Goal: Task Accomplishment & Management: Complete application form

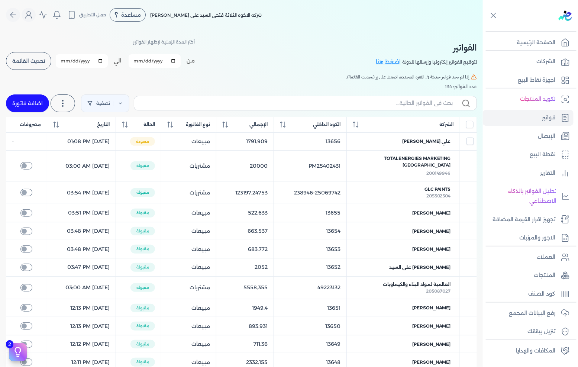
click at [32, 58] on span "تحديث القائمة" at bounding box center [28, 60] width 33 height 5
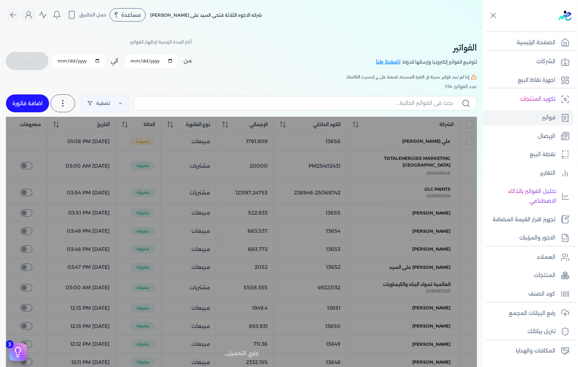
checkbox input "false"
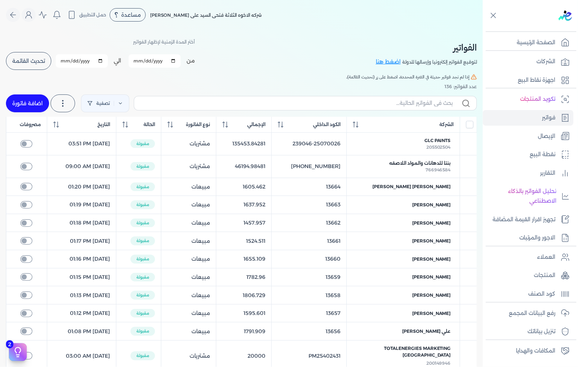
click at [40, 98] on link "اضافة فاتورة" at bounding box center [27, 103] width 43 height 18
select select "EGP"
select select "B"
select select "EGS"
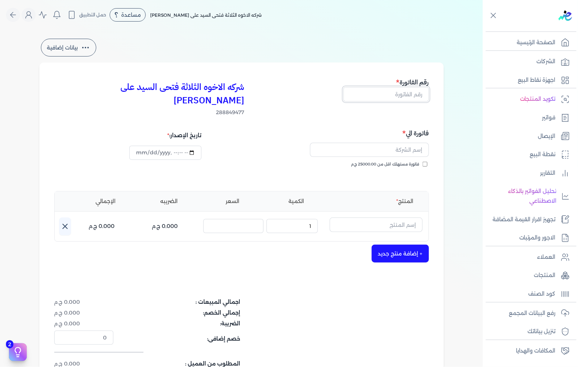
click at [376, 93] on input "text" at bounding box center [387, 94] width 86 height 14
type input "13665"
click at [402, 161] on span "فاتورة مستهلك اقل من 25000.00 ج.م" at bounding box center [385, 164] width 68 height 6
click at [423, 162] on input "فاتورة مستهلك اقل من 25000.00 ج.م" at bounding box center [425, 164] width 5 height 5
click at [403, 161] on span "فاتورة مستهلك اقل من 25000.00 ج.م" at bounding box center [385, 164] width 68 height 6
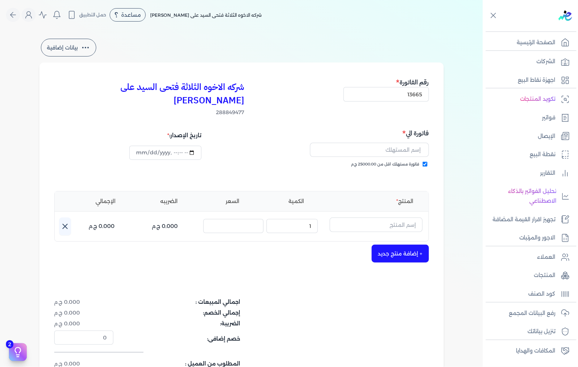
click at [423, 162] on input "فاتورة مستهلك اقل من 25000.00 ج.م" at bounding box center [425, 164] width 5 height 5
checkbox input "false"
click at [394, 143] on input "text" at bounding box center [369, 150] width 119 height 14
type input "سفير"
click at [380, 143] on input "text" at bounding box center [369, 150] width 119 height 14
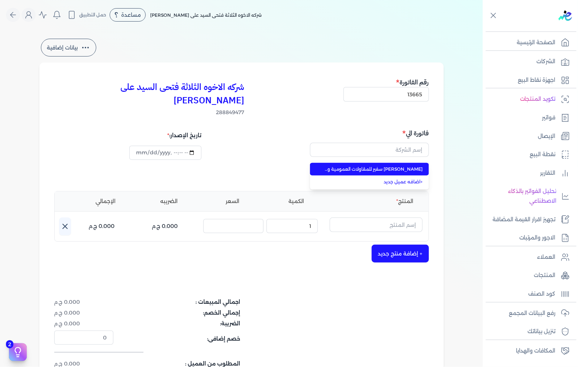
click at [380, 166] on span "[PERSON_NAME] سفير للمقاولات العمومية والتوريد" at bounding box center [374, 169] width 98 height 7
type input "[PERSON_NAME] سفير للمقاولات العمومية والتوريد"
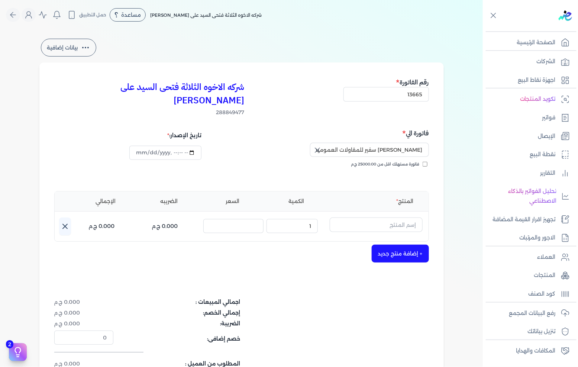
click at [418, 162] on div "فاتورة مستهلك اقل من 25000.00 ج.م" at bounding box center [336, 171] width 182 height 21
click at [393, 218] on input "text" at bounding box center [376, 225] width 93 height 14
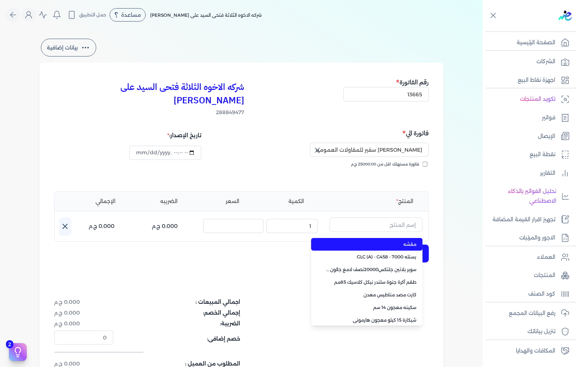
click at [188, 258] on div "شركه الاخوه الثلاثة فتحى السيد على عمران وشركاه 288849477 رقم الفاتورة 13665 فا…" at bounding box center [241, 237] width 405 height 350
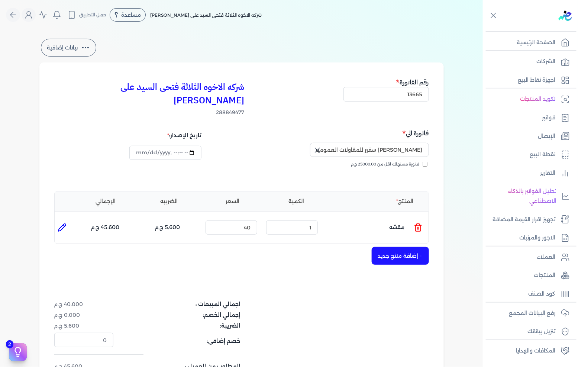
click at [418, 227] on line at bounding box center [418, 228] width 0 height 2
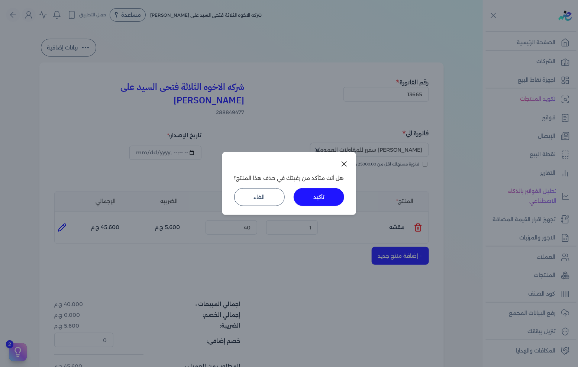
click at [318, 196] on button "تأكيد" at bounding box center [319, 197] width 51 height 18
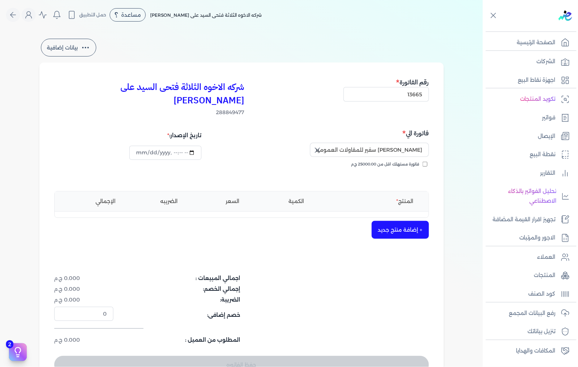
drag, startPoint x: 403, startPoint y: 220, endPoint x: 392, endPoint y: 200, distance: 23.0
click at [403, 221] on button "+ إضافة منتج جديد" at bounding box center [400, 230] width 57 height 18
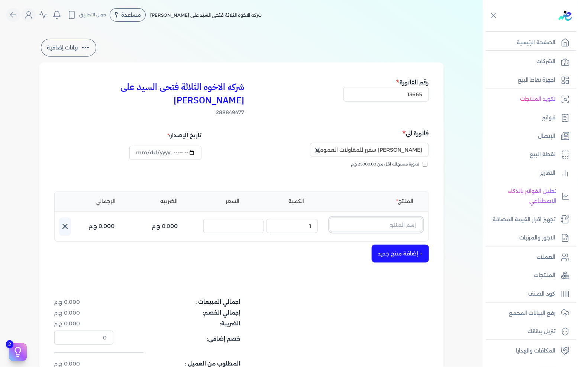
click at [380, 218] on input "text" at bounding box center [376, 225] width 93 height 14
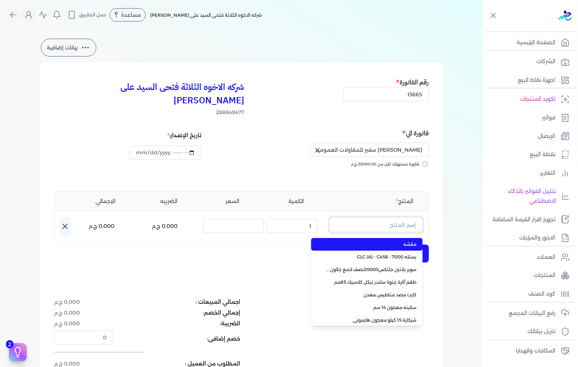
paste input "SAADA EMULSION WHITE 8 LTR"
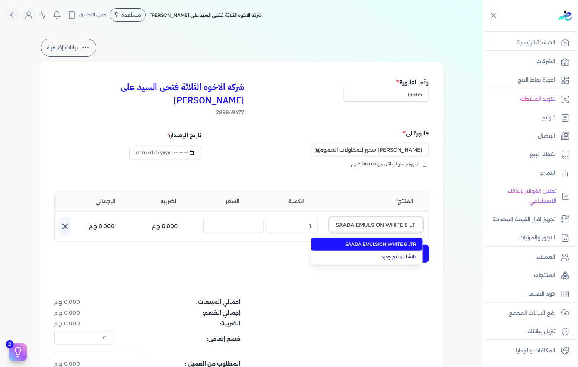
type input "SAADA EMULSION WHITE 8 LTR"
click at [400, 241] on span "SAADA EMULSION WHITE 8 LTR" at bounding box center [371, 244] width 91 height 7
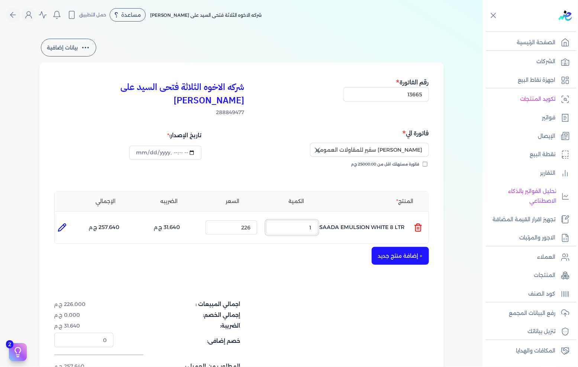
drag, startPoint x: 305, startPoint y: 213, endPoint x: 350, endPoint y: 212, distance: 44.6
click at [350, 218] on ul "المنتج : SAADA EMULSION WHITE 8 LTR الكمية : 1 السعر : 226 الضريبه : 31.640 ج.م…" at bounding box center [242, 228] width 374 height 20
type input "2"
click at [62, 223] on icon at bounding box center [62, 227] width 9 height 9
type input "SAADA EMULSION WHITE 8 LTR"
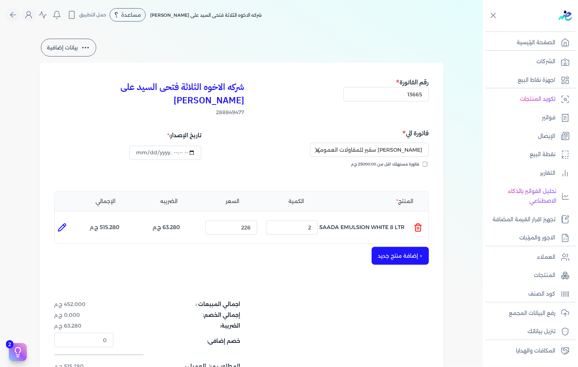
type input "226"
type input "2"
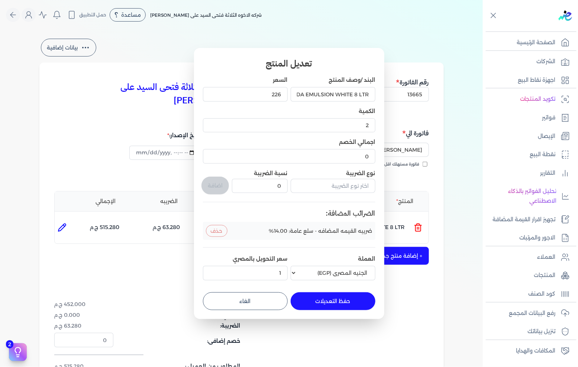
click at [242, 299] on button "الغاء" at bounding box center [245, 301] width 85 height 18
type input "0"
type input "1"
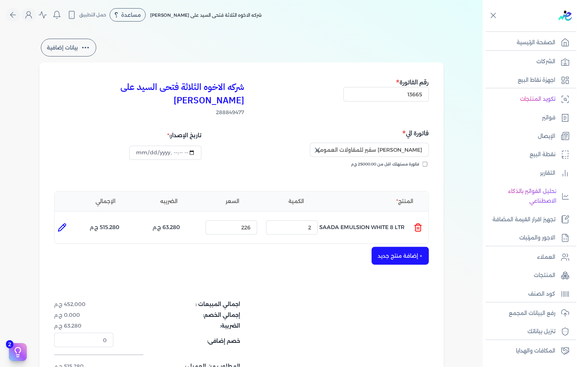
click at [401, 247] on button "+ إضافة منتج جديد" at bounding box center [400, 256] width 57 height 18
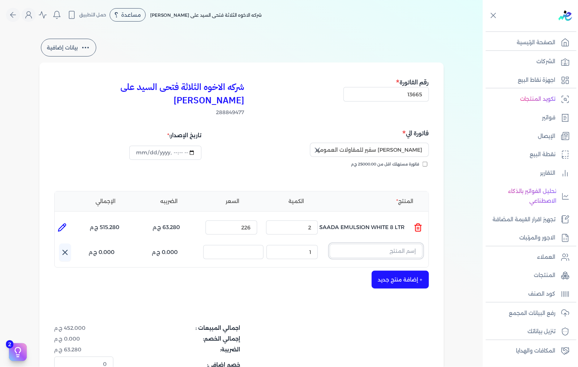
click at [371, 244] on input "text" at bounding box center [376, 251] width 93 height 14
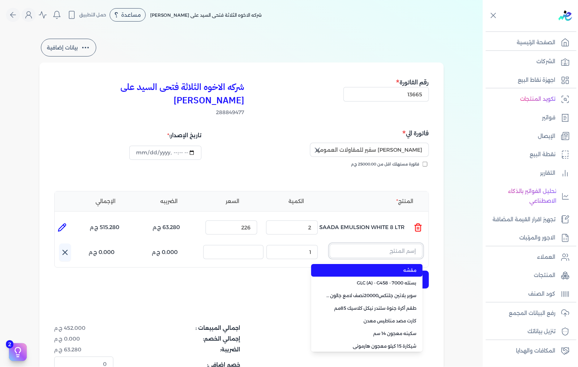
paste input "معجون داي تون 100 شيكارة 15 كجم"
type input "معجون داي تون 100 شيكارة 15 كجم"
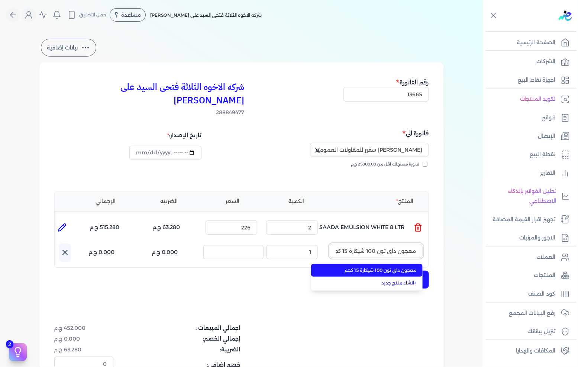
scroll to position [0, -4]
click at [372, 267] on span "معجون داي تون 100 شيكارة 15 كجم" at bounding box center [371, 270] width 91 height 7
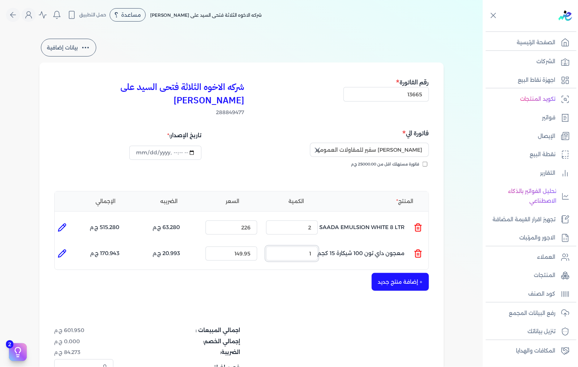
drag, startPoint x: 300, startPoint y: 239, endPoint x: 429, endPoint y: 241, distance: 128.7
click at [401, 244] on ul "المنتج : معجون داي تون 100 شيكارة 15 كجم الكمية : 1 السعر : 149.95 الضريبه : 20…" at bounding box center [242, 254] width 374 height 20
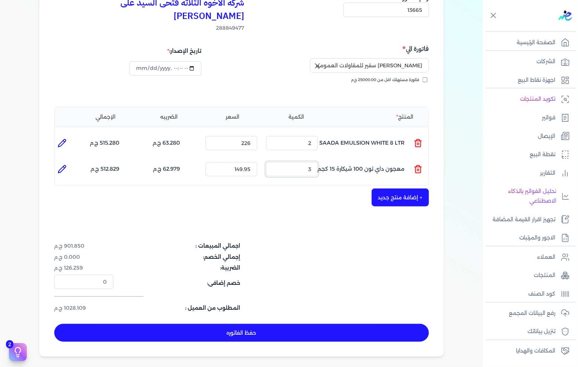
scroll to position [165, 0]
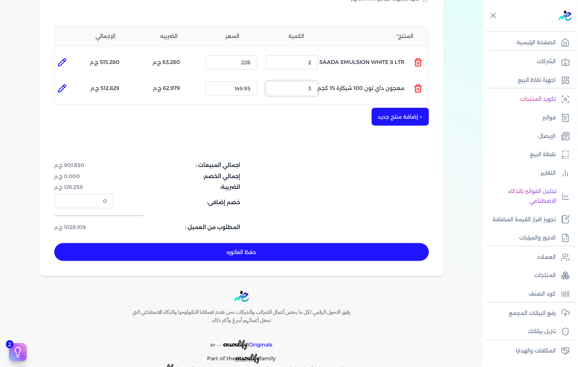
type input "3"
click at [403, 108] on button "+ إضافة منتج جديد" at bounding box center [400, 117] width 57 height 18
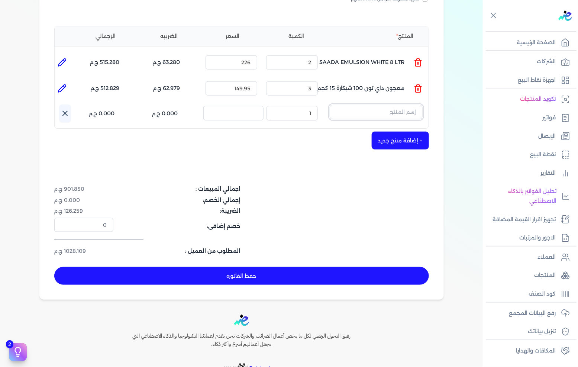
click at [367, 105] on input "text" at bounding box center [376, 112] width 93 height 14
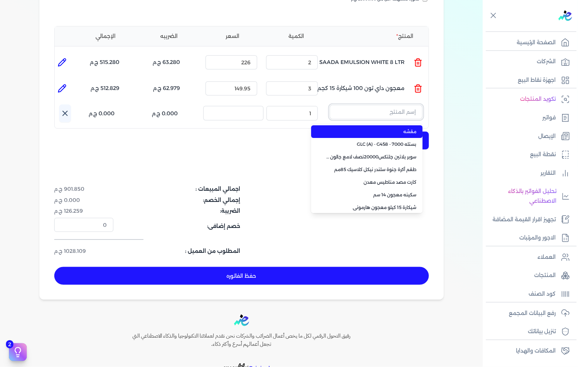
paste input "UNI COLRNT BLACK 0801 0 04L"
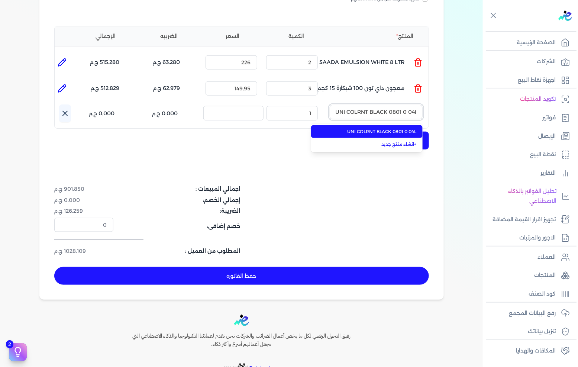
type input "UNI COLRNT BLACK 0801 0 04L"
click at [369, 128] on span "UNI COLRNT BLACK 0801 0 04L" at bounding box center [371, 131] width 91 height 7
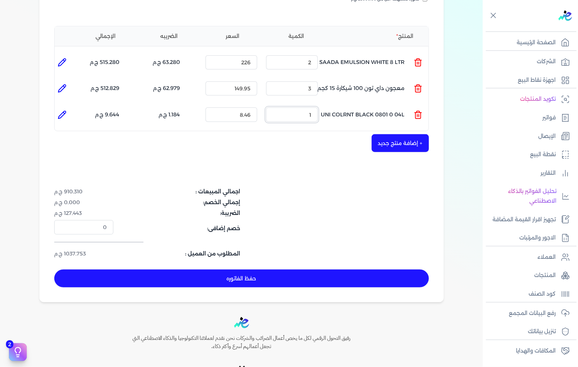
drag, startPoint x: 313, startPoint y: 102, endPoint x: 344, endPoint y: 102, distance: 31.2
click at [344, 104] on ul "المنتج : UNI COLRNT BLACK 0801 0 04L الكمية : 1 السعر : 8.46 الضريبه : 1.184 ج.…" at bounding box center [242, 114] width 374 height 20
drag, startPoint x: 303, startPoint y: 101, endPoint x: 369, endPoint y: 101, distance: 65.4
click at [359, 104] on ul "المنتج : UNI COLRNT BLACK 0801 0 04L الكمية : 1 السعر : 8.46 الضريبه : 1.184 ج.…" at bounding box center [242, 114] width 374 height 20
type input "10"
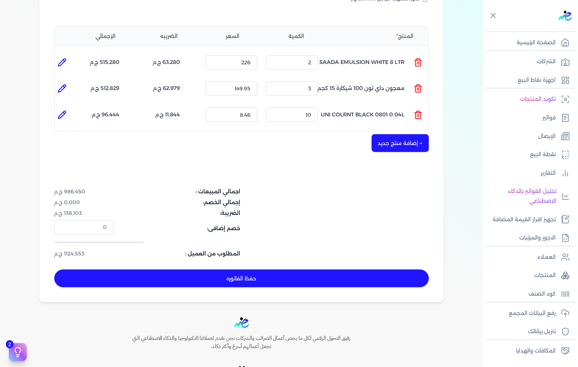
click at [421, 113] on icon at bounding box center [418, 113] width 7 height 0
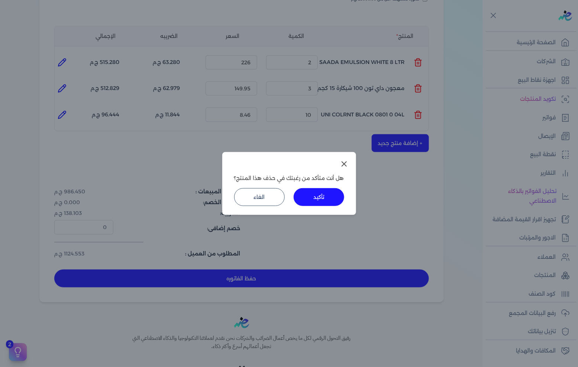
click at [317, 195] on button "تأكيد" at bounding box center [319, 197] width 51 height 18
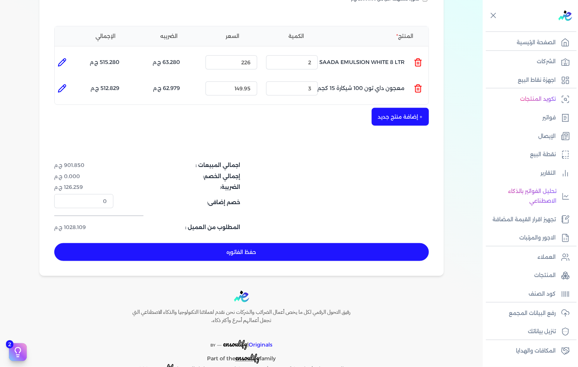
click at [411, 108] on button "+ إضافة منتج جديد" at bounding box center [400, 117] width 57 height 18
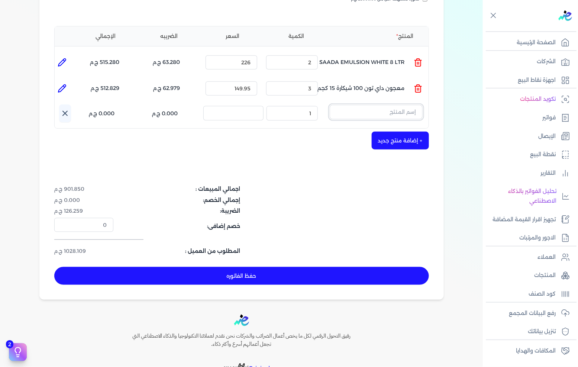
click at [382, 105] on input "text" at bounding box center [376, 112] width 93 height 14
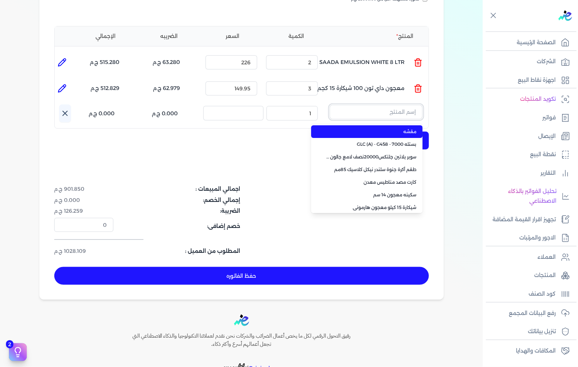
paste input "سيلر المقاوم 0017 بستلة 9 لتر"
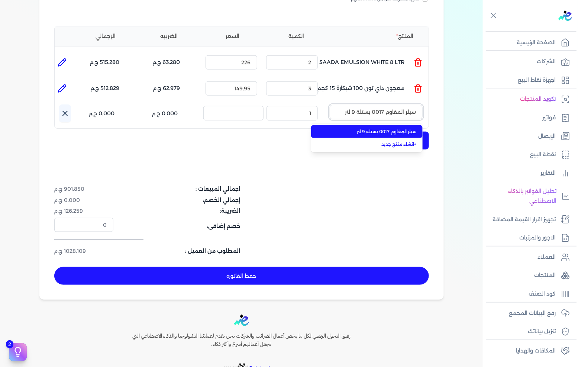
type input "سيلر المقاوم 0017 بستلة 9 لتر"
click at [392, 128] on span "سيلر المقاوم 0017 بستلة 9 لتر" at bounding box center [371, 131] width 91 height 7
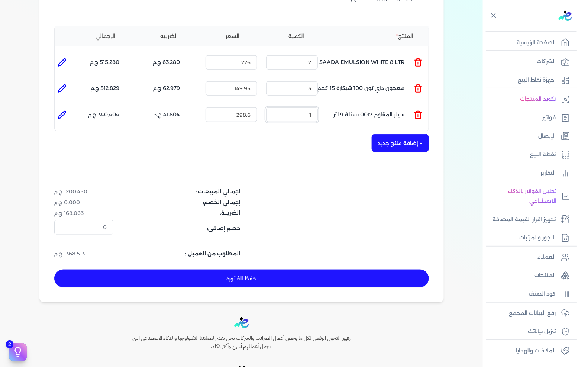
drag, startPoint x: 302, startPoint y: 104, endPoint x: 445, endPoint y: 86, distance: 145.0
click at [393, 104] on ul "المنتج : سيلر المقاوم 0017 بستلة 9 لتر الكمية : 1 السعر : 298.6 الضريبه : 41.80…" at bounding box center [242, 114] width 374 height 20
type input "3"
click at [400, 134] on button "+ إضافة منتج جديد" at bounding box center [400, 143] width 57 height 18
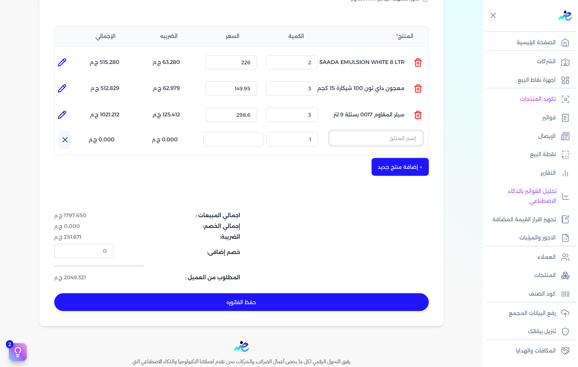
click at [393, 131] on input "text" at bounding box center [376, 138] width 93 height 14
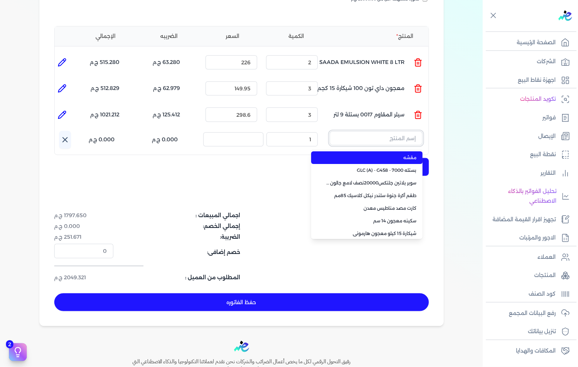
paste input "DECORA HERO CRYSTAL WHITE 14KG"
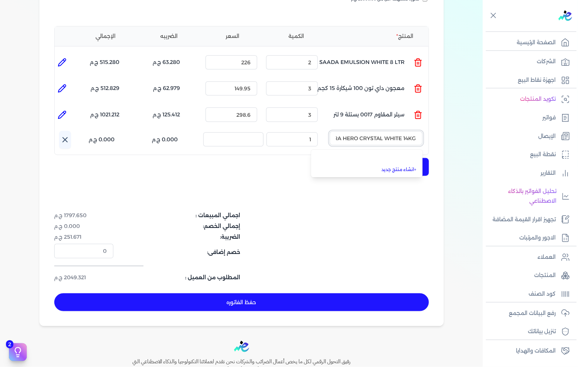
scroll to position [0, -17]
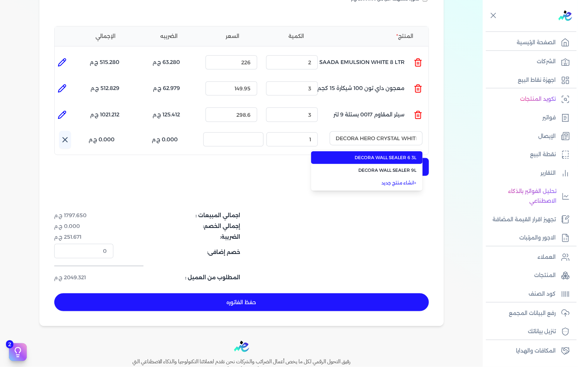
click at [382, 154] on span "DECORA WALL SEALER 6 3L" at bounding box center [371, 157] width 91 height 7
type input "DECORA WALL SEALER 6 3L"
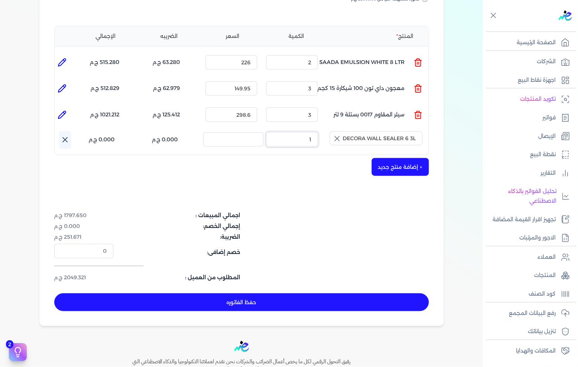
drag, startPoint x: 299, startPoint y: 125, endPoint x: 393, endPoint y: 116, distance: 94.2
click at [372, 131] on div "اسم المنتج : DECORA WALL SEALER 6 3L الكمية : 1 السعر : الضريبه : 0.000 ج.م الإ…" at bounding box center [244, 140] width 370 height 18
type input "2"
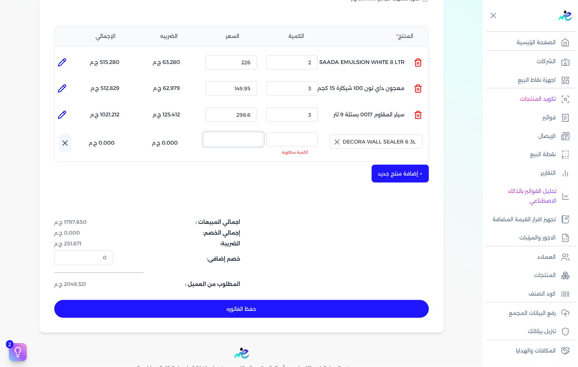
click at [250, 132] on input "السعر :" at bounding box center [233, 139] width 60 height 14
type input "431"
click at [309, 132] on input "الكمية :" at bounding box center [292, 139] width 51 height 14
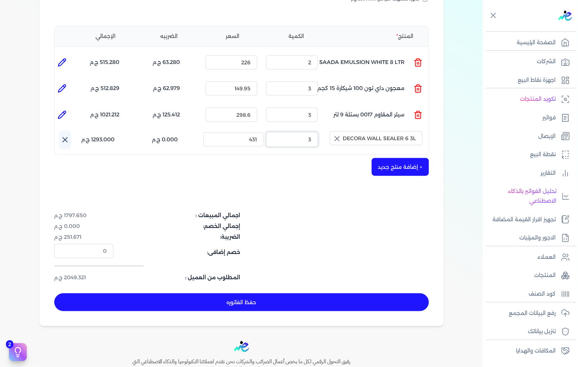
type input "3"
drag, startPoint x: 138, startPoint y: 160, endPoint x: 475, endPoint y: 155, distance: 337.7
click at [139, 160] on div "+ إضافة منتج جديد" at bounding box center [241, 167] width 375 height 18
click at [336, 136] on icon "button" at bounding box center [337, 138] width 4 height 4
click at [380, 131] on input "text" at bounding box center [376, 138] width 93 height 14
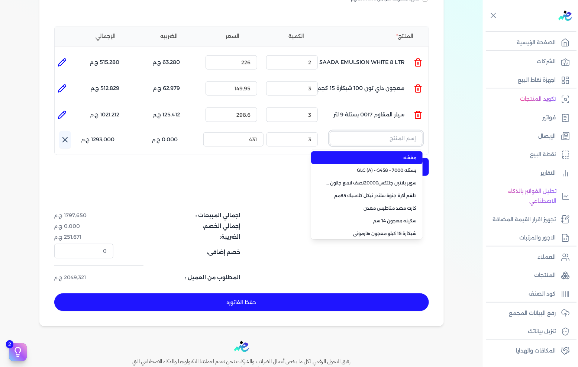
paste input "معجون داي تون 100 جالون 4 كجم قائم"
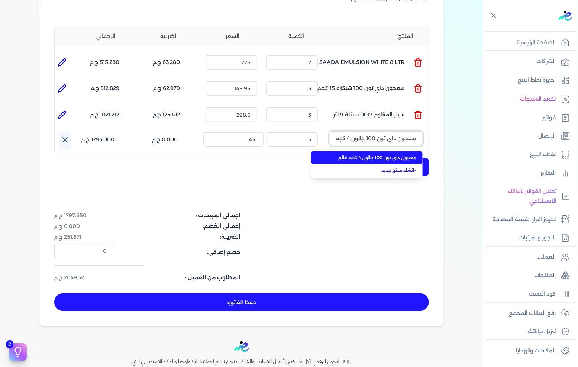
scroll to position [0, -12]
type input "معجون داي تون 100 جالون 4 كجم قائم"
click at [396, 154] on span "معجون داي تون 100 جالون 4 كجم قائم" at bounding box center [371, 157] width 91 height 7
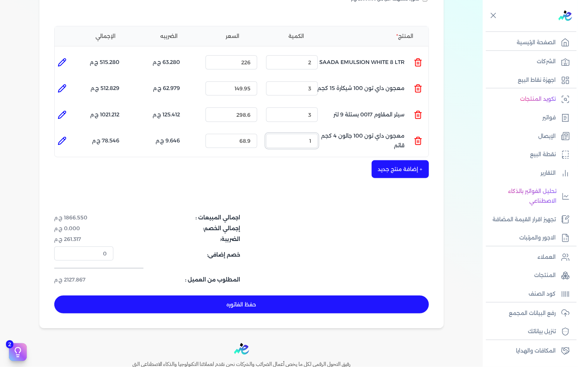
drag, startPoint x: 297, startPoint y: 130, endPoint x: 376, endPoint y: 131, distance: 79.6
click at [373, 131] on ul "المنتج : معجون داي تون 100 جالون 4 كجم قائم الكمية : 1 السعر : 68.9 الضريبه : 9…" at bounding box center [242, 141] width 374 height 20
type input "3"
click at [399, 160] on button "+ إضافة منتج جديد" at bounding box center [400, 169] width 57 height 18
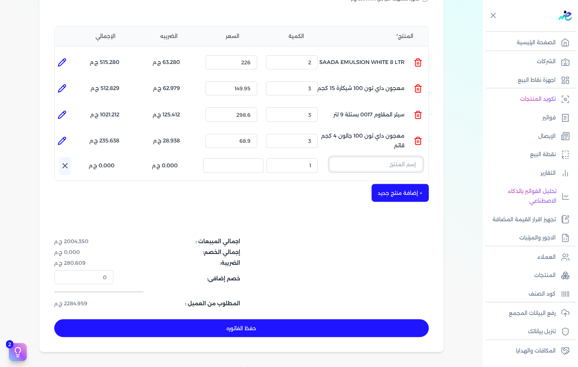
click at [381, 157] on input "text" at bounding box center [376, 164] width 93 height 14
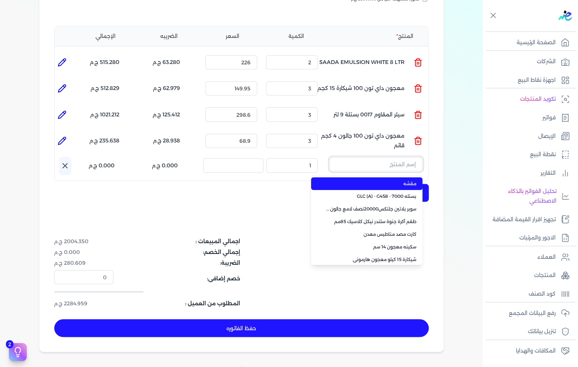
paste input "سوبر داي تون 3030 علبة 1 كجم"
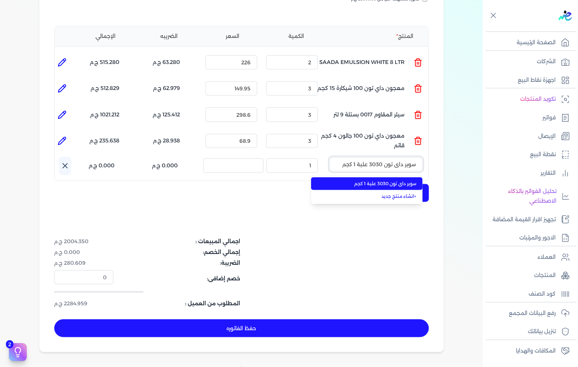
type input "سوبر داي تون 3030 علبة 1 كجم"
click at [373, 180] on span "سوبر داي تون 3030 علبة 1 كجم" at bounding box center [371, 183] width 91 height 7
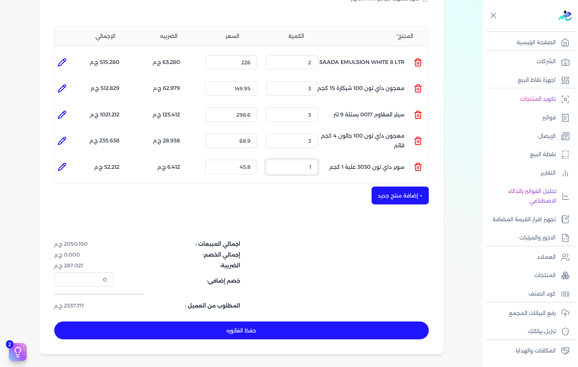
drag, startPoint x: 299, startPoint y: 154, endPoint x: 411, endPoint y: 150, distance: 112.7
click at [387, 157] on ul "المنتج : سوبر داي تون 3030 علبة 1 كجم الكمية : 1 السعر : 45.8 الضريبه : 6.412 ج…" at bounding box center [242, 167] width 374 height 20
click at [423, 162] on icon at bounding box center [418, 166] width 9 height 9
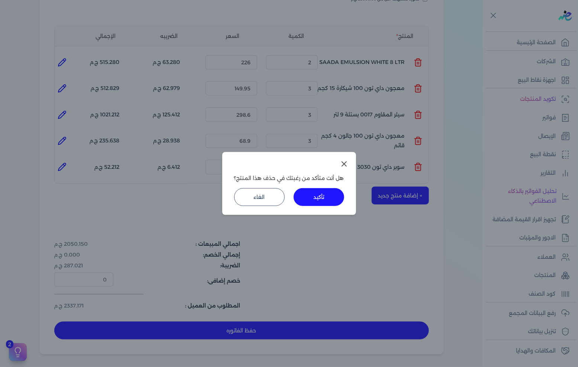
drag, startPoint x: 294, startPoint y: 194, endPoint x: 302, endPoint y: 194, distance: 7.8
click at [295, 194] on button "تأكيد" at bounding box center [319, 197] width 51 height 18
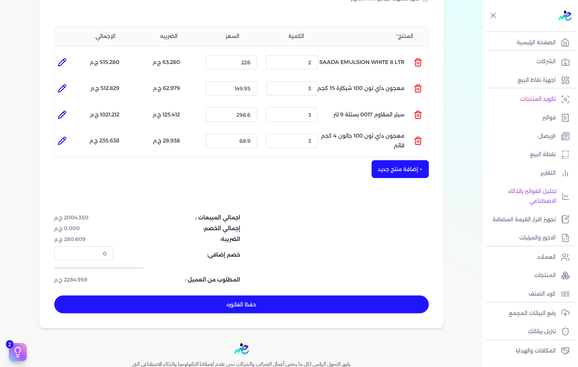
click at [382, 160] on button "+ إضافة منتج جديد" at bounding box center [400, 169] width 57 height 18
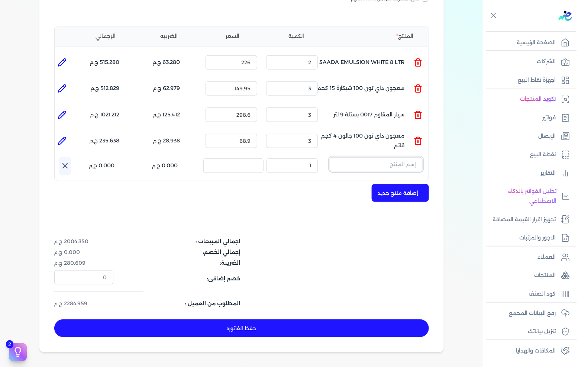
drag, startPoint x: 382, startPoint y: 157, endPoint x: 409, endPoint y: 152, distance: 27.7
click at [409, 157] on input "text" at bounding box center [376, 164] width 93 height 14
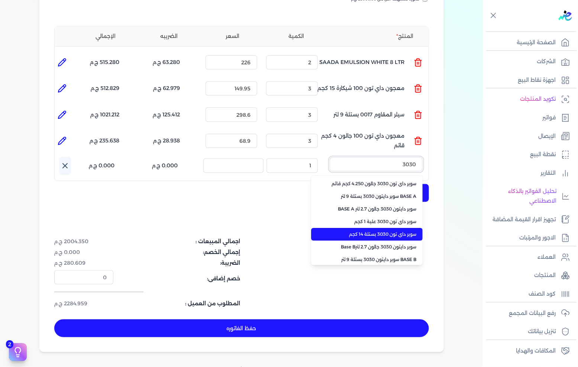
type input "3030"
click at [387, 231] on span "سوبر داي تون 3030 بستلة 14 كجم" at bounding box center [371, 234] width 91 height 7
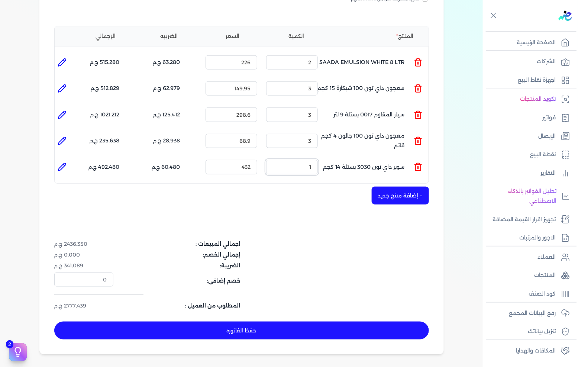
drag, startPoint x: 295, startPoint y: 154, endPoint x: 382, endPoint y: 150, distance: 86.7
click at [379, 157] on ul "المنتج : سوبر داي تون 3030 بستلة 14 كجم الكمية : 1 السعر : 432 الضريبه : 60.480…" at bounding box center [242, 167] width 374 height 20
drag, startPoint x: 321, startPoint y: 153, endPoint x: 362, endPoint y: 154, distance: 40.5
click at [361, 157] on ul "المنتج : سوبر داي تون 3030 بستلة 14 كجم الكمية : 4 السعر : 432 الضريبه : 241.92…" at bounding box center [242, 167] width 374 height 20
drag, startPoint x: 306, startPoint y: 157, endPoint x: 336, endPoint y: 152, distance: 30.8
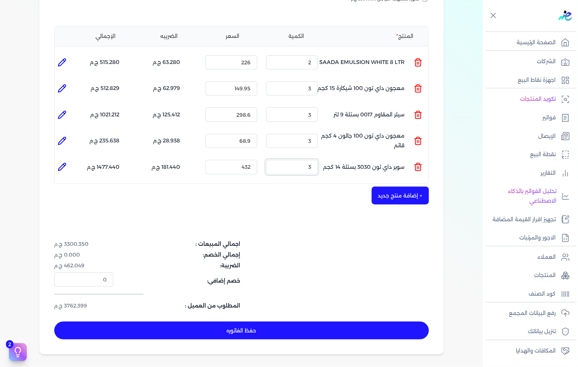
click at [336, 157] on ul "المنتج : سوبر داي تون 3030 بستلة 14 كجم الكمية : 3 السعر : 432 الضريبه : 181.44…" at bounding box center [242, 167] width 374 height 20
type input "2"
click at [380, 187] on button "+ إضافة منتج جديد" at bounding box center [400, 196] width 57 height 18
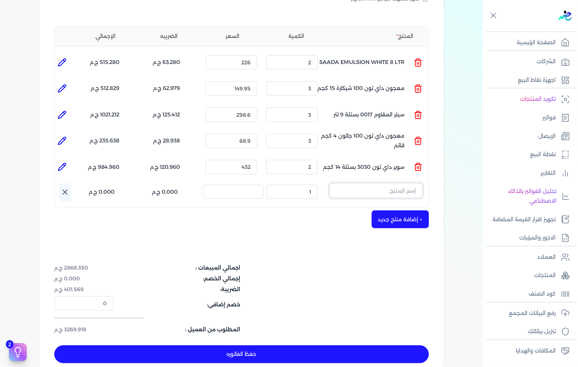
click at [376, 183] on input "text" at bounding box center [376, 190] width 93 height 14
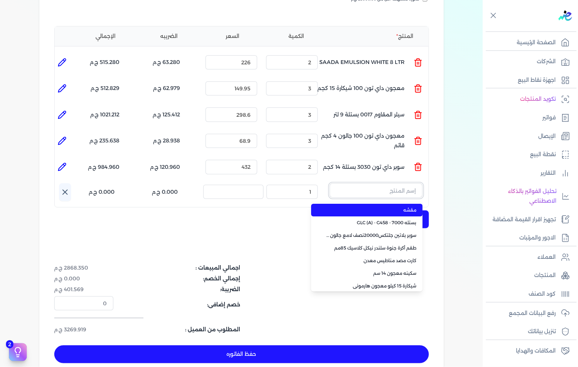
paste input "سوبر بلاتين جلتكس15000حريري علبة 0.900 لتر Base A"
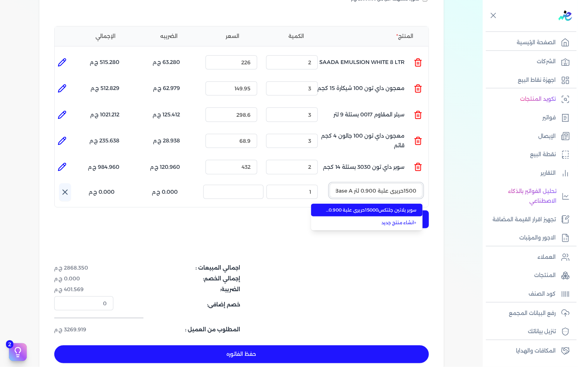
type input "سوبر بلاتين جلتكس15000حريري علبة 0.900 لتر Base A"
click at [382, 204] on li "سوبر بلاتين جلتكس15000حريري علبة 0.900 لتر Base A" at bounding box center [367, 210] width 112 height 13
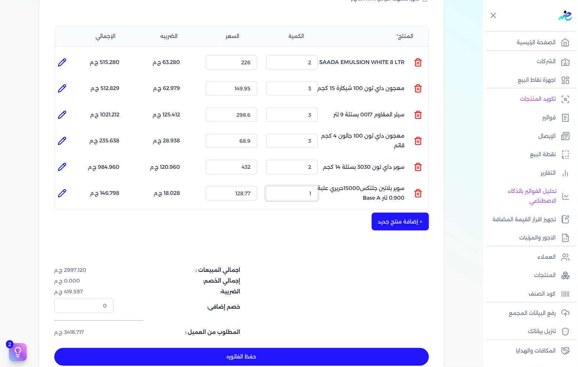
drag, startPoint x: 306, startPoint y: 181, endPoint x: 366, endPoint y: 177, distance: 60.0
click at [364, 183] on ul "المنتج : سوبر بلاتين جلتكس15000حريري علبة 0.900 لتر Base A الكمية : 1 السعر : 1…" at bounding box center [242, 193] width 374 height 20
drag, startPoint x: 307, startPoint y: 178, endPoint x: 335, endPoint y: 183, distance: 28.3
click at [335, 183] on ul "المنتج : سوبر بلاتين جلتكس15000حريري علبة 0.900 لتر Base A الكمية : 2 السعر : 1…" at bounding box center [242, 193] width 374 height 20
type input "1"
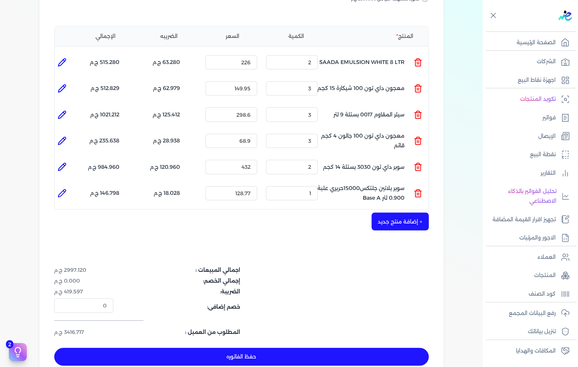
click at [404, 213] on button "+ إضافة منتج جديد" at bounding box center [400, 222] width 57 height 18
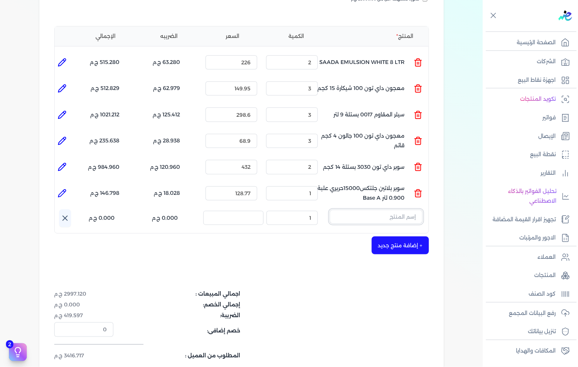
click at [392, 210] on input "text" at bounding box center [376, 217] width 93 height 14
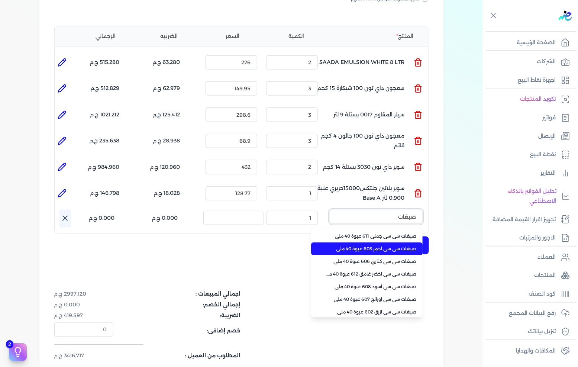
type input "صبغات"
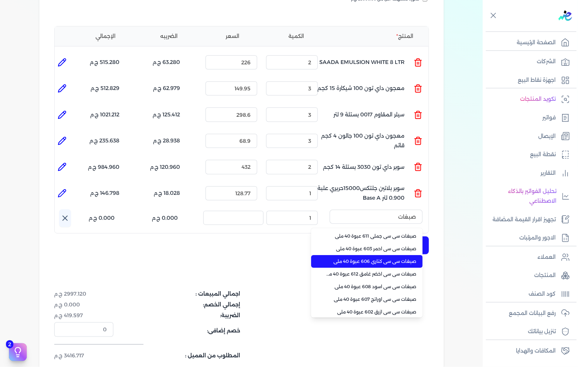
click at [367, 255] on li "صبغات سي سي كناري 606 عبوة 40 ملي" at bounding box center [367, 261] width 112 height 13
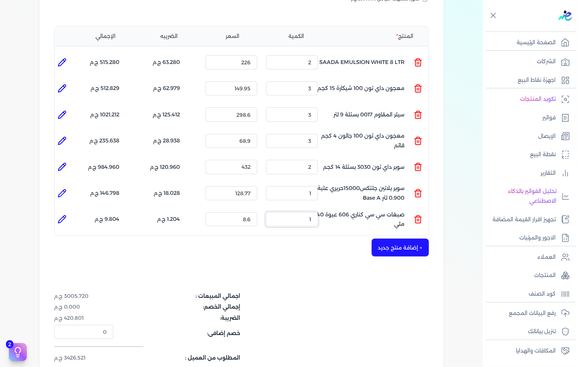
drag, startPoint x: 303, startPoint y: 203, endPoint x: 355, endPoint y: 205, distance: 52.5
click at [355, 209] on ul "المنتج : صبغات سي سي كناري 606 عبوة 40 ملي الكمية : 1 السعر : 8.6 الضريبه : 1.2…" at bounding box center [242, 219] width 374 height 20
type input "1"
type input "0"
type input "1"
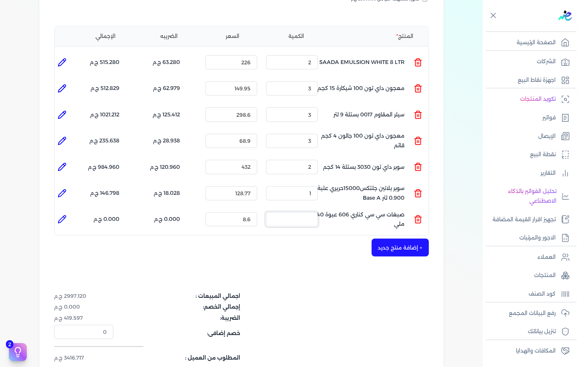
type input "0"
drag, startPoint x: 303, startPoint y: 203, endPoint x: 330, endPoint y: 206, distance: 26.9
click at [330, 209] on ul "المنتج : صبغات سي سي كناري 606 عبوة 40 ملي الكمية : 5 السعر : 8.6 الضريبه : 6.0…" at bounding box center [242, 219] width 374 height 20
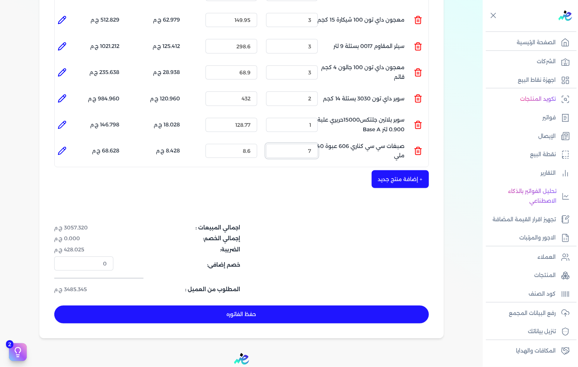
scroll to position [303, 0]
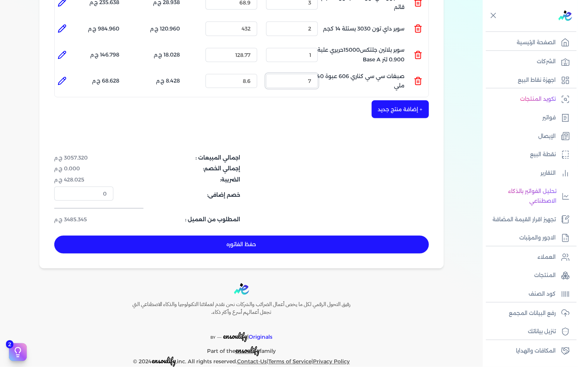
type input "7"
click at [353, 236] on button "حفظ الفاتوره" at bounding box center [241, 245] width 375 height 18
type input "[DATE]"
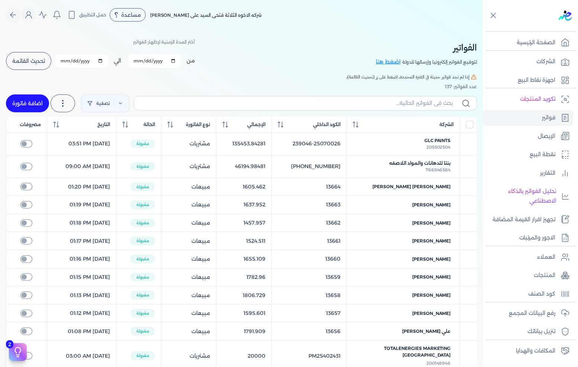
click at [26, 62] on span "تحديث القائمة" at bounding box center [28, 60] width 33 height 5
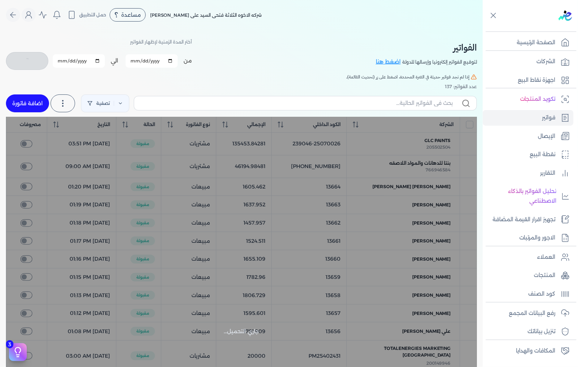
checkbox input "false"
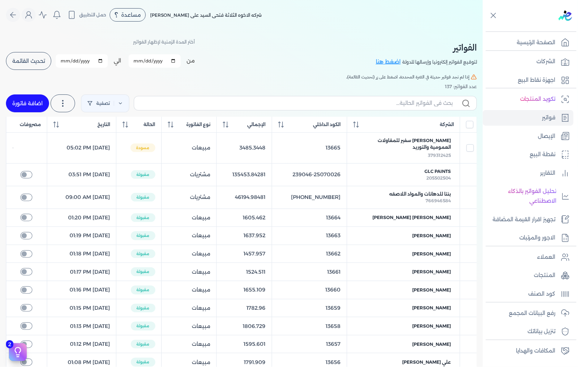
click at [30, 97] on link "اضافة فاتورة" at bounding box center [27, 103] width 43 height 18
select select "EGP"
select select "B"
select select "EGS"
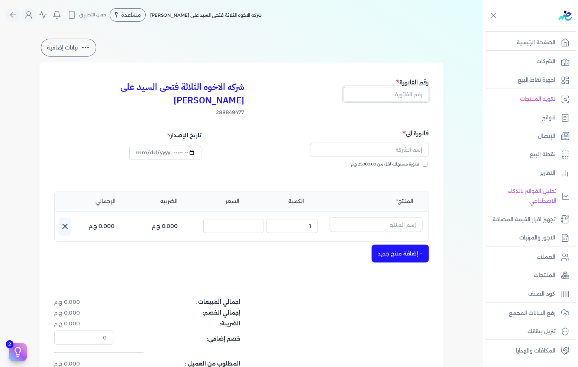
click at [387, 97] on input "text" at bounding box center [387, 94] width 86 height 14
type input "13665"
click at [392, 143] on input "text" at bounding box center [369, 150] width 119 height 14
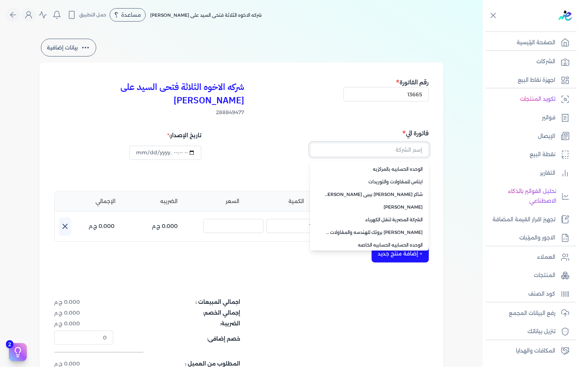
click at [402, 143] on input "text" at bounding box center [369, 150] width 119 height 14
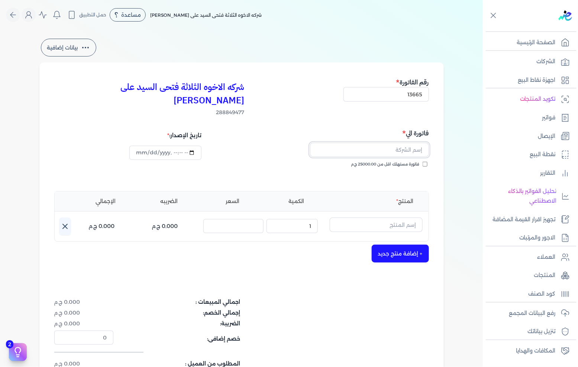
click at [403, 143] on input "text" at bounding box center [369, 150] width 119 height 14
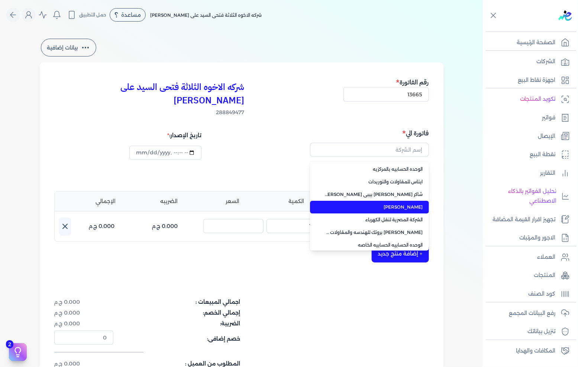
type input "ناجي عبدالفتاح وشركاه"
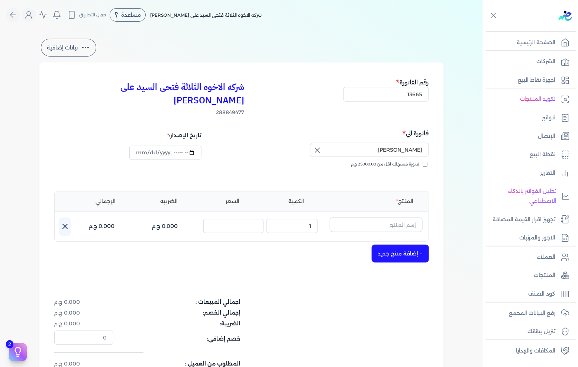
click at [315, 146] on icon "button" at bounding box center [317, 150] width 9 height 9
click at [341, 143] on input "text" at bounding box center [369, 150] width 119 height 14
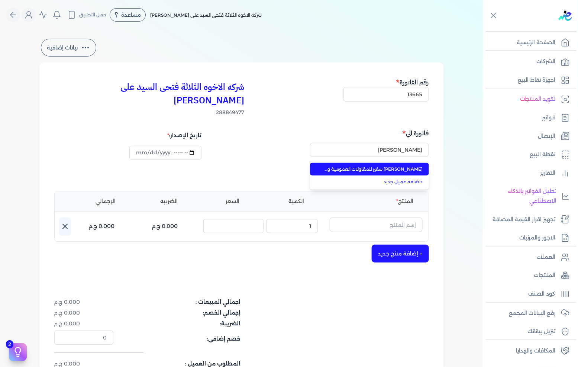
click at [339, 166] on span "[PERSON_NAME] سفير للمقاولات العمومية والتوريد" at bounding box center [374, 169] width 98 height 7
type input "[PERSON_NAME] سفير للمقاولات العمومية والتوريد"
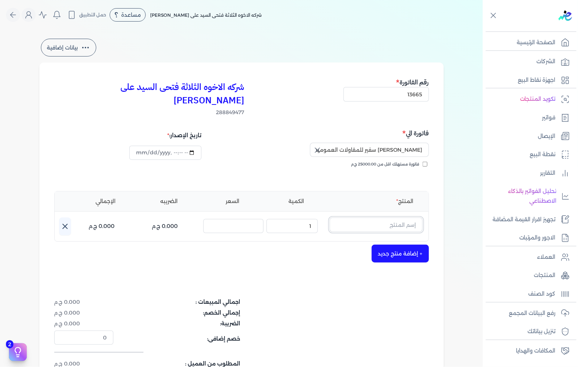
click at [366, 218] on input "text" at bounding box center [376, 225] width 93 height 14
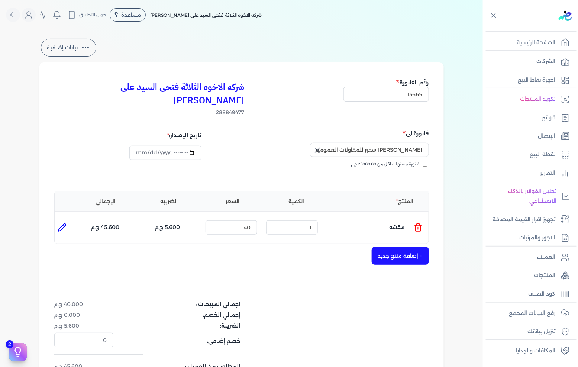
click at [423, 223] on icon at bounding box center [418, 227] width 9 height 9
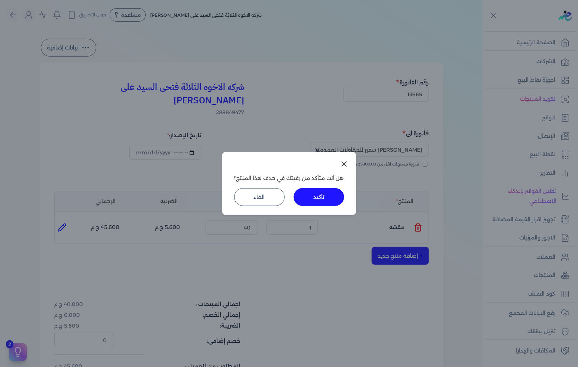
click at [422, 212] on div "هل أنت متأكد من رغبتك في حذف هذا المنتج؟ تأكيد الغاء" at bounding box center [289, 183] width 578 height 367
click at [320, 192] on button "تأكيد" at bounding box center [319, 197] width 51 height 18
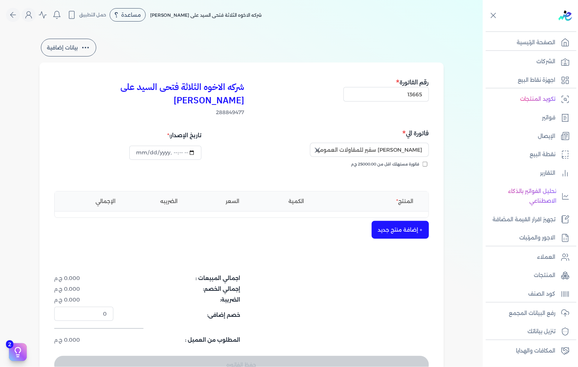
click at [378, 221] on button "+ إضافة منتج جديد" at bounding box center [400, 230] width 57 height 18
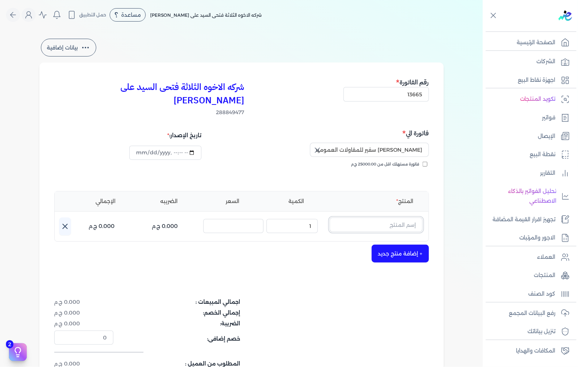
click at [379, 218] on input "text" at bounding box center [376, 225] width 93 height 14
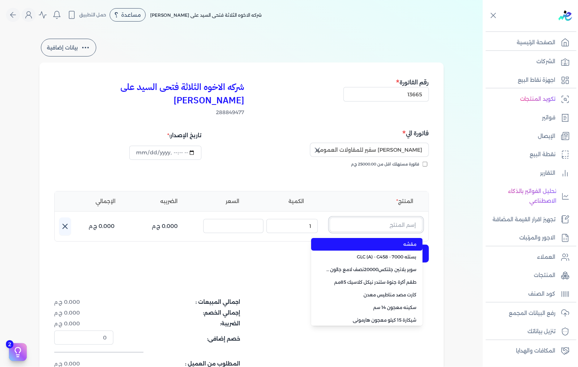
paste input "معجون داي تون 100 شيكارة 15 كجم"
type input "معجون داي تون 100 شيكارة 15 كجم"
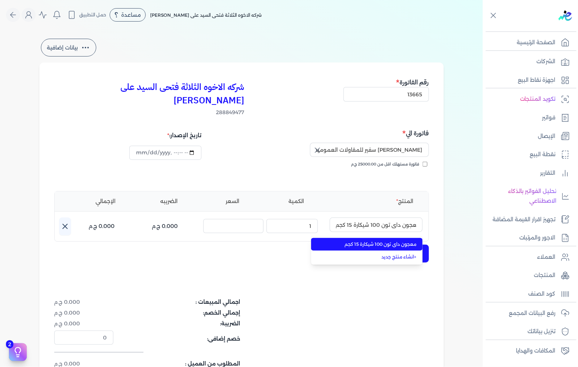
click at [380, 241] on span "معجون داي تون 100 شيكارة 15 كجم" at bounding box center [371, 244] width 91 height 7
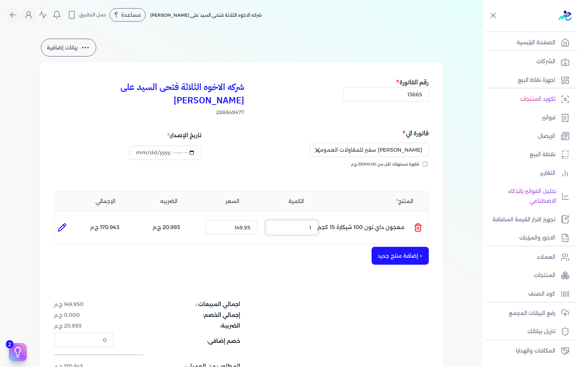
drag, startPoint x: 302, startPoint y: 209, endPoint x: 395, endPoint y: 213, distance: 93.5
click at [393, 218] on ul "المنتج : معجون داي تون 100 شيكارة 15 كجم الكمية : 1 السعر : 149.95 الضريبه : 20…" at bounding box center [242, 228] width 374 height 20
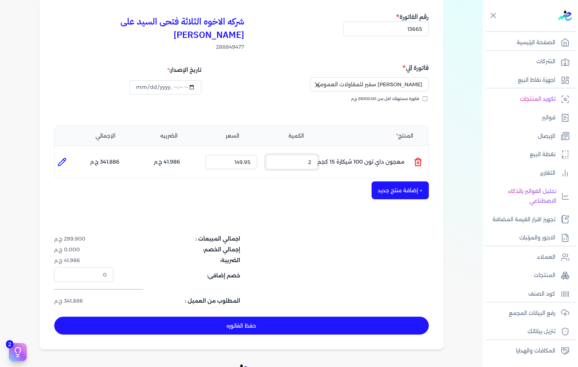
scroll to position [147, 0]
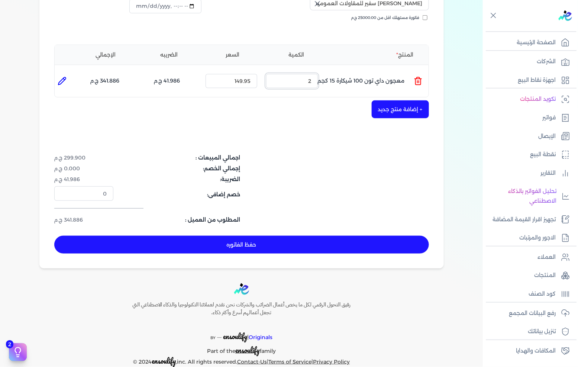
type input "2"
click at [392, 100] on button "+ إضافة منتج جديد" at bounding box center [400, 109] width 57 height 18
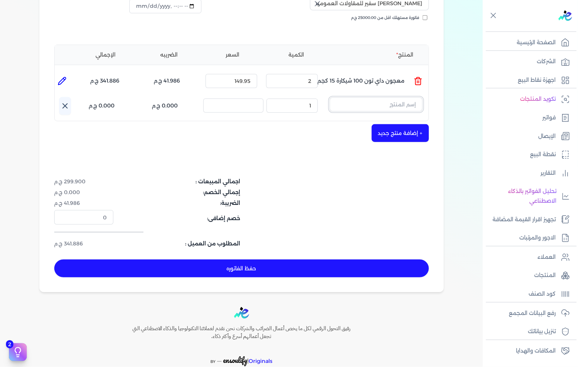
click at [389, 97] on input "text" at bounding box center [376, 104] width 93 height 14
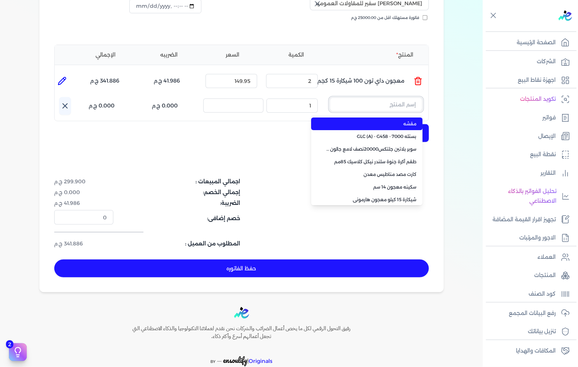
paste input "SAADA EMULSION WHITE 8 LTR"
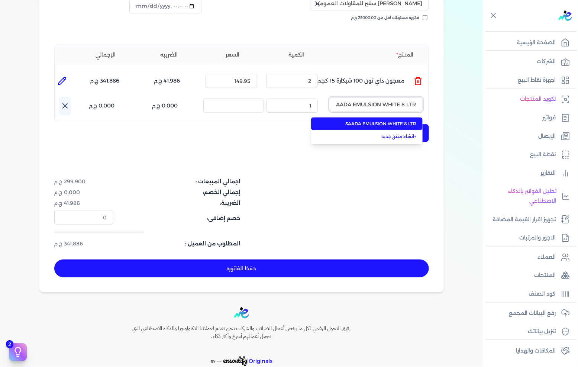
scroll to position [0, -3]
type input "SAADA EMULSION WHITE 8 LTR"
drag, startPoint x: 389, startPoint y: 105, endPoint x: 373, endPoint y: 105, distance: 15.6
click at [389, 118] on li "SAADA EMULSION WHITE 8 LTR" at bounding box center [367, 124] width 112 height 13
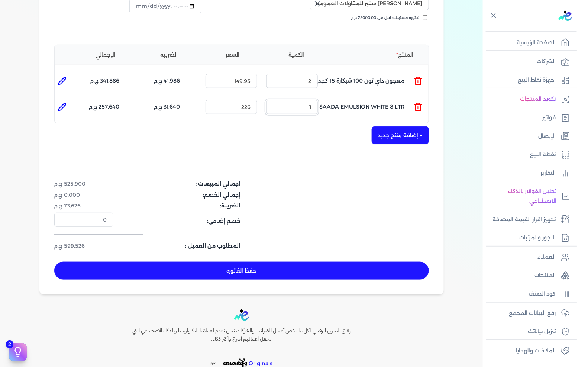
drag, startPoint x: 306, startPoint y: 94, endPoint x: 352, endPoint y: 94, distance: 46.5
click at [334, 97] on ul "المنتج : SAADA EMULSION WHITE 8 LTR الكمية : 1 السعر : 226 الضريبه : 31.640 ج.م…" at bounding box center [242, 107] width 374 height 20
click at [377, 126] on button "+ إضافة منتج جديد" at bounding box center [400, 135] width 57 height 18
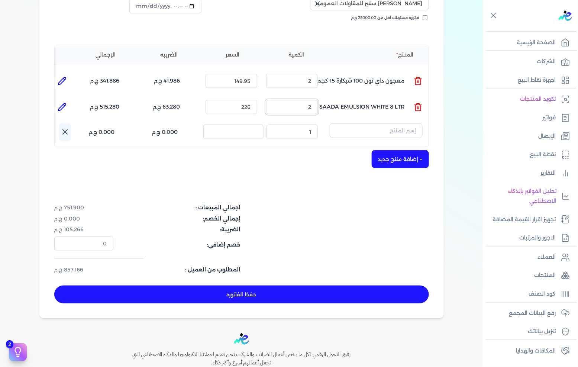
drag, startPoint x: 300, startPoint y: 92, endPoint x: 339, endPoint y: 94, distance: 39.8
click at [339, 97] on ul "المنتج : SAADA EMULSION WHITE 8 LTR الكمية : 2 السعر : 226 الضريبه : 63.280 ج.م…" at bounding box center [242, 107] width 374 height 20
type input "3"
click at [345, 123] on input "text" at bounding box center [376, 130] width 93 height 14
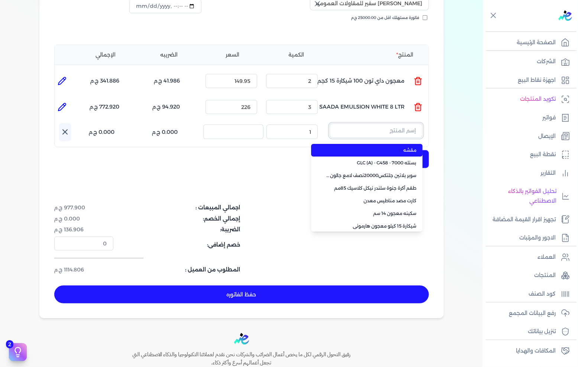
paste input "معجون داي تون 100 علبة 1 كجم"
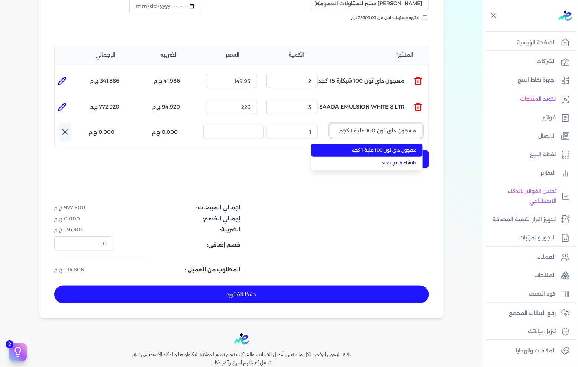
type input "معجون داي تون 100 علبة 1 كجم"
drag, startPoint x: 357, startPoint y: 137, endPoint x: 333, endPoint y: 132, distance: 24.4
click at [355, 147] on span "معجون داي تون 100 علبة 1 كجم" at bounding box center [371, 150] width 91 height 7
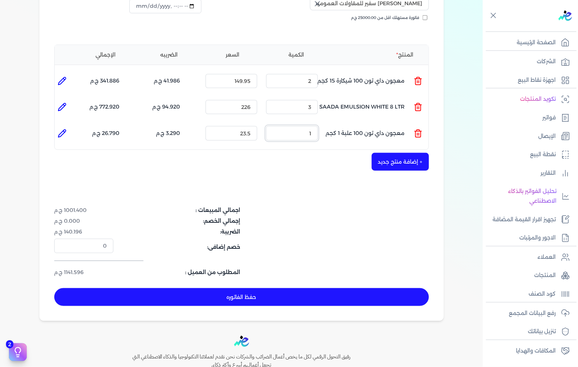
drag, startPoint x: 295, startPoint y: 118, endPoint x: 340, endPoint y: 116, distance: 45.0
click at [339, 123] on ul "المنتج : معجون داي تون 100 علبة 1 كجم الكمية : 1 السعر : 23.5 الضريبه : 3.290 ج…" at bounding box center [242, 133] width 374 height 20
type input "12"
click at [401, 153] on button "+ إضافة منتج جديد" at bounding box center [400, 162] width 57 height 18
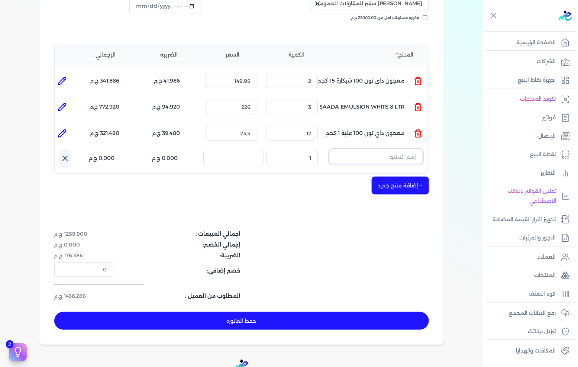
click at [389, 150] on input "text" at bounding box center [376, 157] width 93 height 14
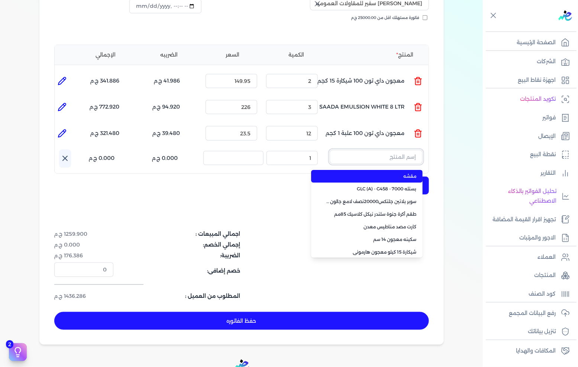
paste input "ورنيش بيور 1901 علبة 0.900 لتر"
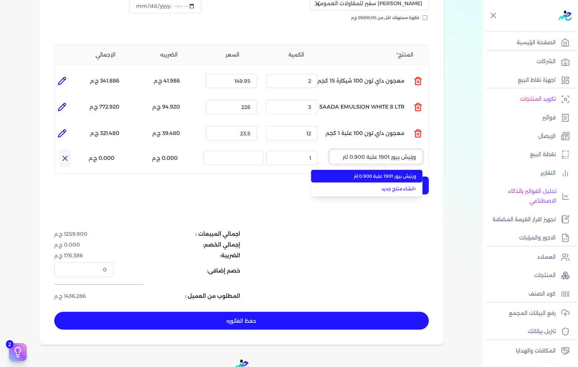
type input "ورنيش بيور 1901 علبة 0.900 لتر"
click at [393, 173] on span "ورنيش بيور 1901 علبة 0.900 لتر" at bounding box center [371, 176] width 91 height 7
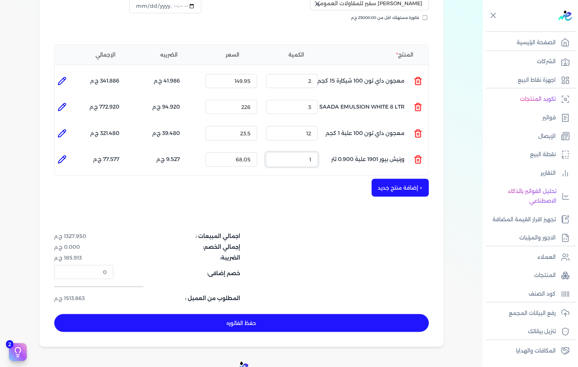
drag, startPoint x: 300, startPoint y: 144, endPoint x: 351, endPoint y: 135, distance: 51.7
click at [348, 149] on ul "المنتج : ورنيش بيور 1901 علبة 0.900 لتر الكمية : 1 السعر : 68.05 الضريبه : 9.52…" at bounding box center [242, 159] width 374 height 20
type input "10"
click at [407, 179] on button "+ إضافة منتج جديد" at bounding box center [400, 188] width 57 height 18
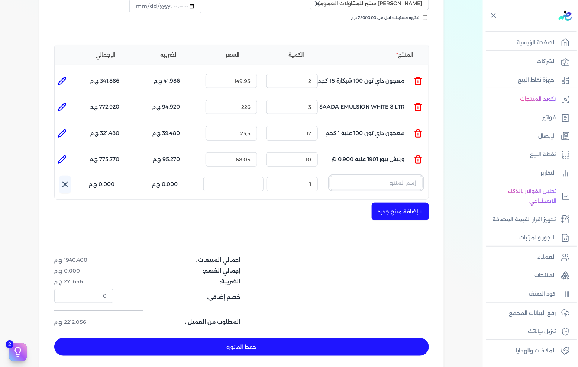
click at [402, 176] on input "text" at bounding box center [376, 183] width 93 height 14
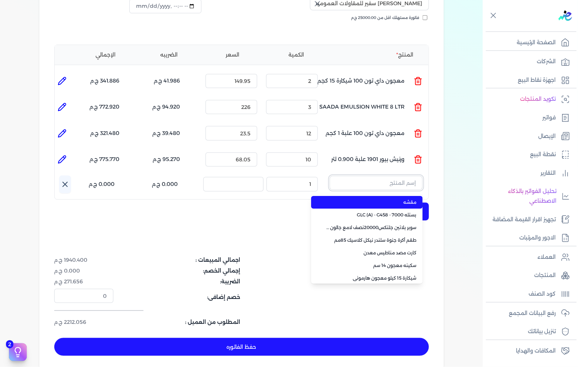
paste input "سوبر بلاتين جلتكس15000حريري بستلة 9 لتر Base A"
type input "سوبر بلاتين جلتكس15000حريري بستلة 9 لتر Base A"
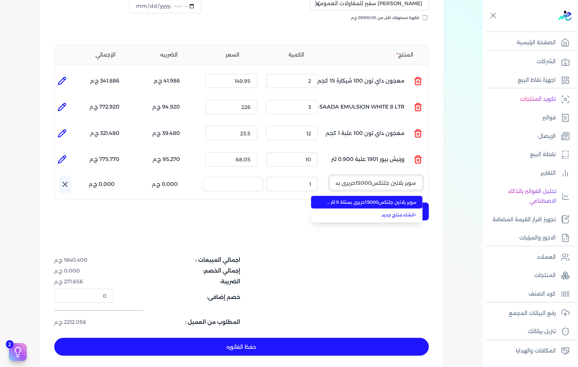
scroll to position [0, -39]
click at [402, 199] on span "سوبر بلاتين جلتكس15000حريري بستلة 9 لتر Base A" at bounding box center [371, 202] width 91 height 7
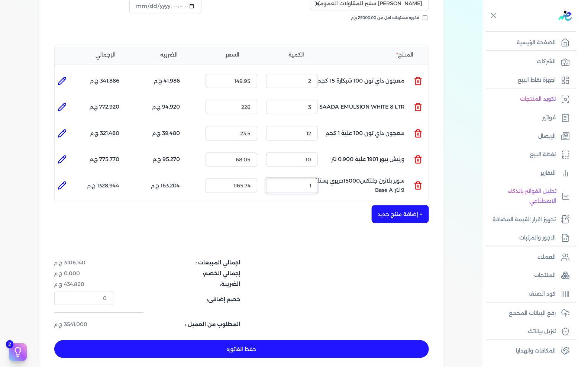
drag, startPoint x: 304, startPoint y: 173, endPoint x: 323, endPoint y: 176, distance: 18.8
click at [323, 176] on ul "المنتج : سوبر بلاتين جلتكس15000حريري بستلة 9 لتر Base A الكمية : 1 السعر : 1165…" at bounding box center [242, 186] width 374 height 20
click at [303, 205] on div "+ إضافة منتج جديد" at bounding box center [241, 214] width 375 height 18
drag, startPoint x: 306, startPoint y: 145, endPoint x: 338, endPoint y: 144, distance: 32.8
click at [334, 149] on ul "المنتج : ورنيش بيور 1901 علبة 0.900 لتر الكمية : 10 السعر : 68.05 الضريبه : 95.…" at bounding box center [242, 159] width 374 height 20
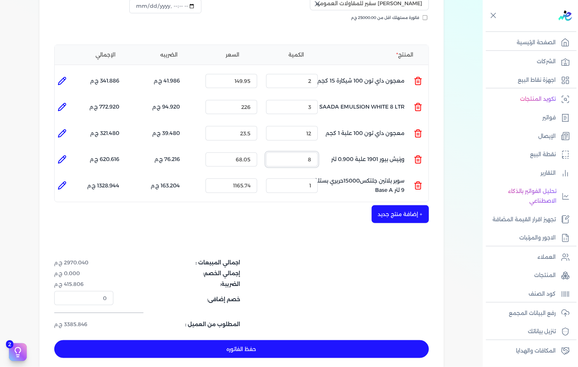
type input "8"
click at [391, 205] on button "+ إضافة منتج جديد" at bounding box center [400, 214] width 57 height 18
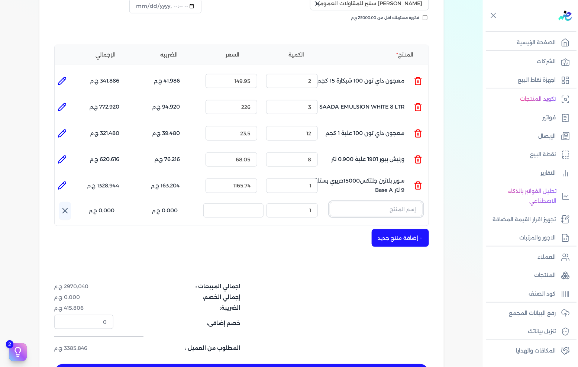
click at [383, 202] on input "text" at bounding box center [376, 209] width 93 height 14
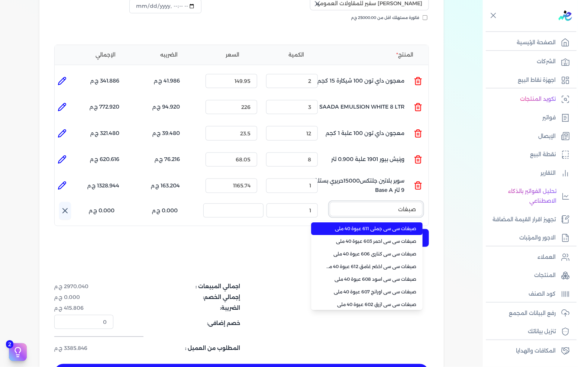
type input "صبغات"
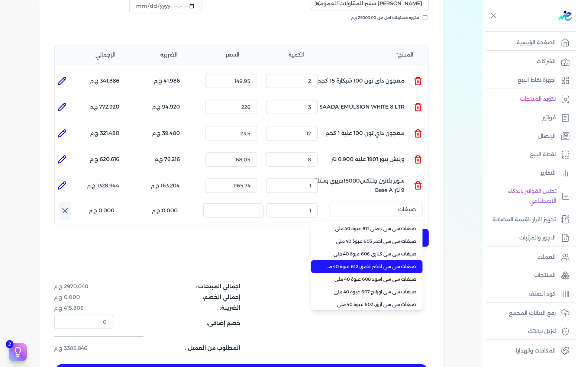
drag, startPoint x: 379, startPoint y: 247, endPoint x: 335, endPoint y: 216, distance: 53.6
click at [378, 260] on li "صبغات سي سي اخضر غامق 612 عبوة 40 ملي" at bounding box center [367, 266] width 112 height 13
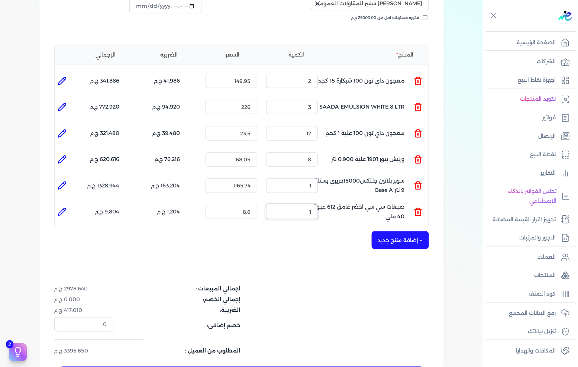
drag, startPoint x: 293, startPoint y: 198, endPoint x: 405, endPoint y: 199, distance: 111.6
click at [354, 205] on ul "المنتج : صبغات سي سي اخضر غامق 612 عبوة 40 ملي الكمية : 1 السعر : 8.6 الضريبه :…" at bounding box center [242, 212] width 374 height 20
type input "1"
type input "0"
type input "1"
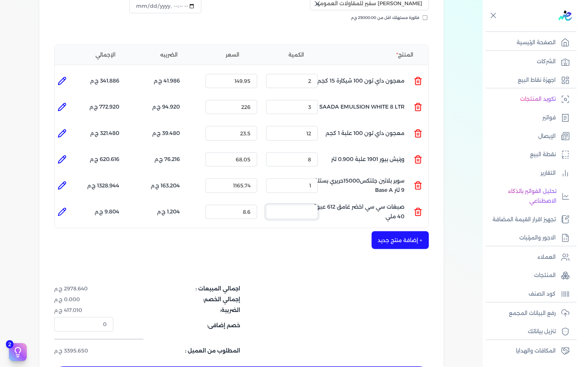
type input "0"
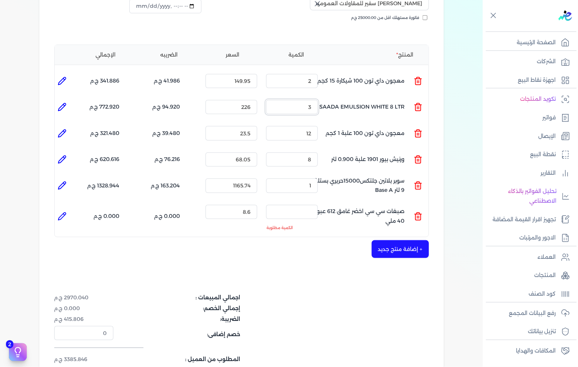
drag, startPoint x: 308, startPoint y: 96, endPoint x: 312, endPoint y: 96, distance: 4.5
click at [312, 100] on input "3" at bounding box center [292, 107] width 52 height 14
type input "2"
click at [302, 205] on input "الكمية :" at bounding box center [292, 212] width 52 height 14
click at [418, 213] on icon at bounding box center [418, 213] width 3 height 1
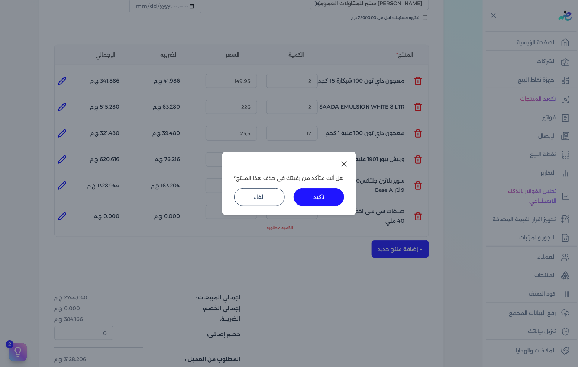
click at [324, 196] on button "تأكيد" at bounding box center [319, 197] width 51 height 18
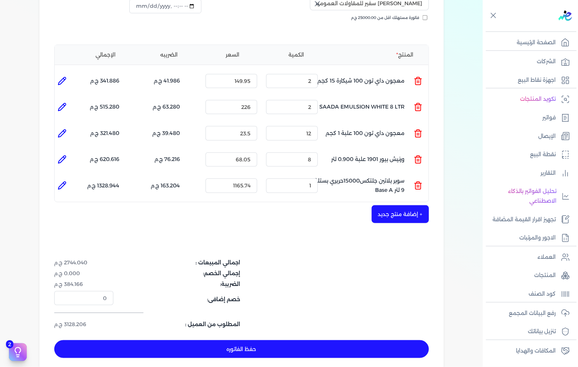
click at [397, 205] on button "+ إضافة منتج جديد" at bounding box center [400, 214] width 57 height 18
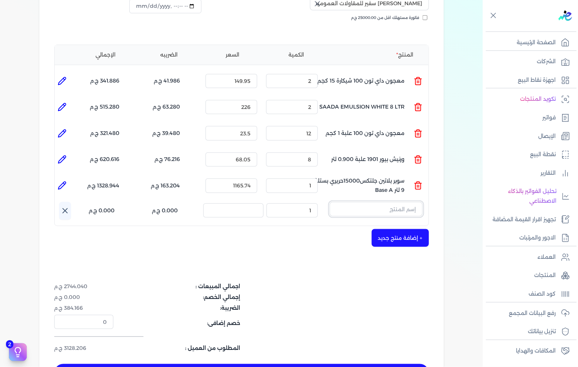
click at [391, 202] on input "text" at bounding box center [376, 209] width 93 height 14
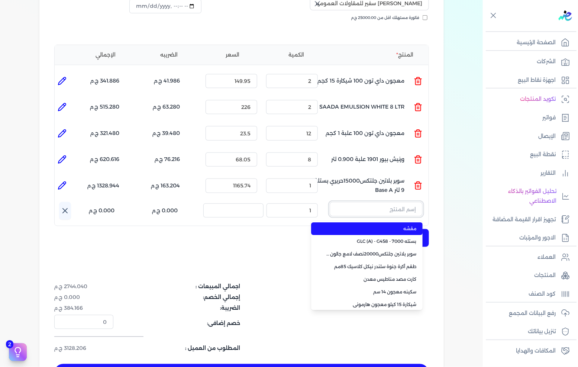
paste input "ستارت بلاستيك بستلة 8 لتر"
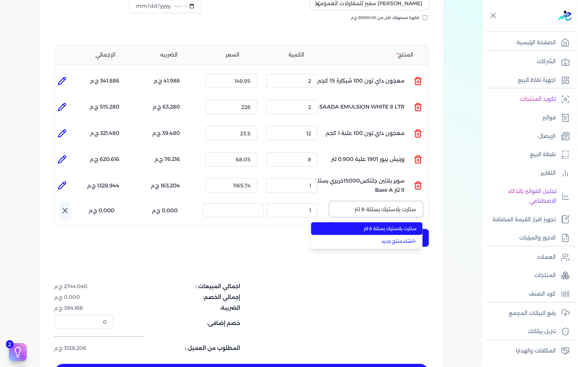
type input "ستارت بلاستيك بستلة 8 لتر"
click at [393, 225] on span "ستارت بلاستيك بستلة 8 لتر" at bounding box center [371, 228] width 91 height 7
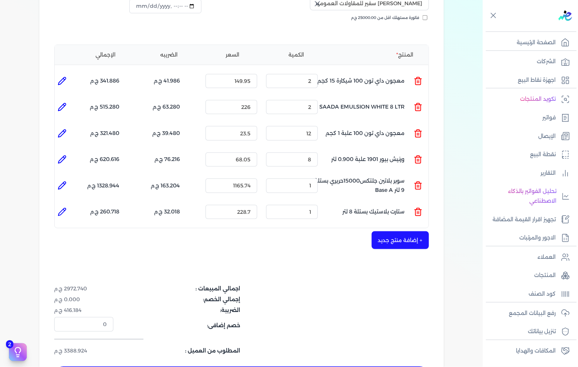
click at [405, 231] on button "+ إضافة منتج جديد" at bounding box center [400, 240] width 57 height 18
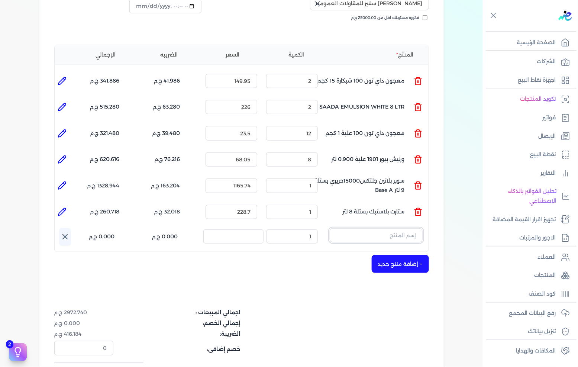
click at [376, 228] on input "text" at bounding box center [376, 235] width 93 height 14
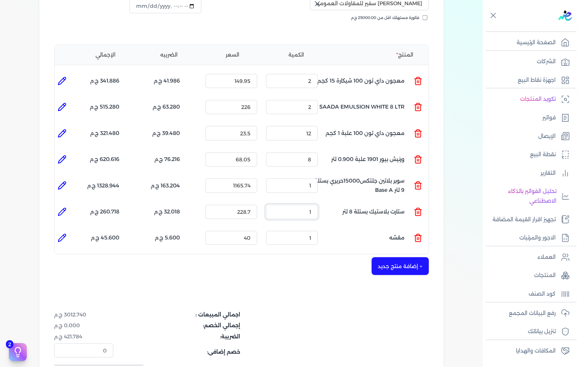
drag, startPoint x: 306, startPoint y: 198, endPoint x: 318, endPoint y: 198, distance: 11.9
click at [318, 205] on input "1" at bounding box center [292, 212] width 52 height 14
click at [417, 236] on icon at bounding box center [418, 239] width 5 height 6
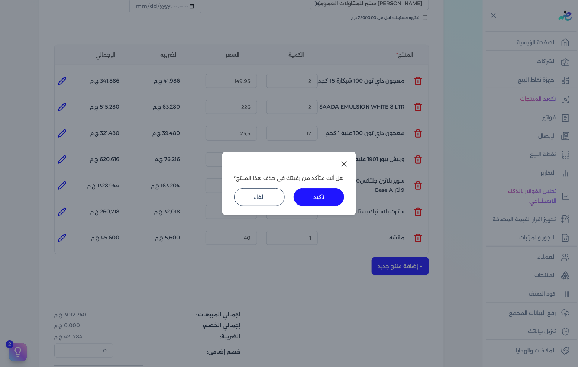
click at [316, 197] on button "تأكيد" at bounding box center [319, 197] width 51 height 18
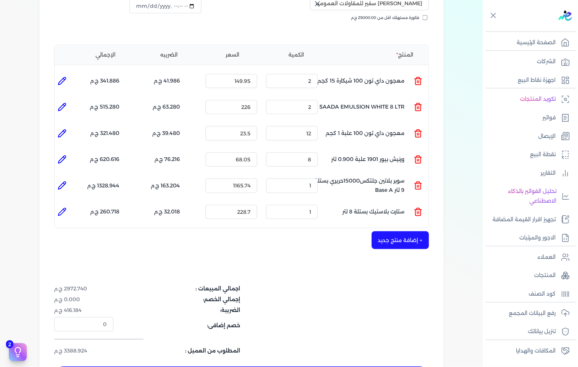
click at [392, 231] on button "+ إضافة منتج جديد" at bounding box center [400, 240] width 57 height 18
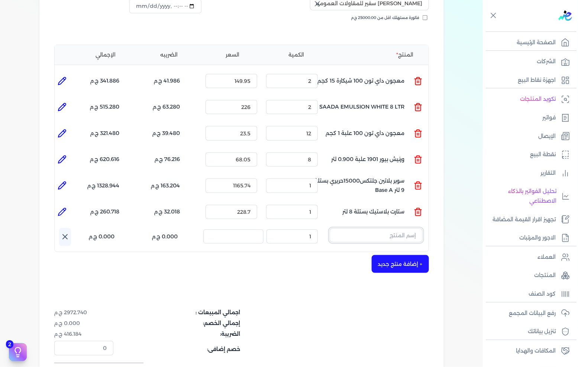
click at [393, 228] on input "text" at bounding box center [376, 235] width 93 height 14
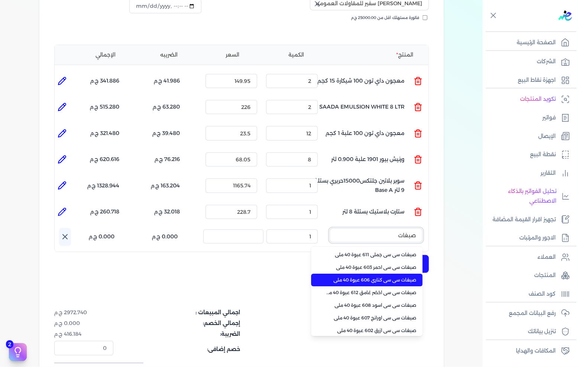
type input "صبغات"
click at [381, 277] on span "صبغات سي سي كناري 606 عبوة 40 ملي" at bounding box center [371, 280] width 91 height 7
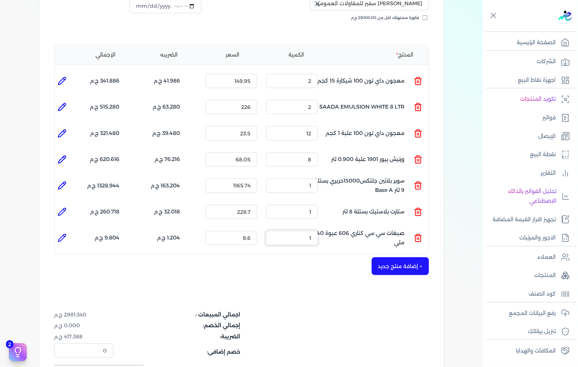
drag, startPoint x: 299, startPoint y: 227, endPoint x: 366, endPoint y: 225, distance: 66.2
click at [353, 228] on ul "المنتج : صبغات سي سي كناري 606 عبوة 40 ملي الكمية : 1 السعر : 8.6 الضريبه : 1.2…" at bounding box center [242, 238] width 374 height 20
type input "1"
type input "0"
drag, startPoint x: 299, startPoint y: 228, endPoint x: 385, endPoint y: 228, distance: 85.9
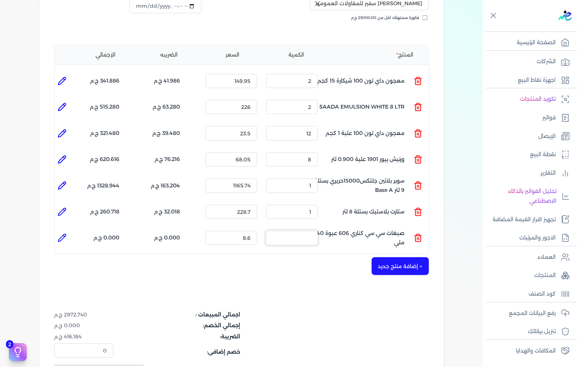
click at [373, 229] on ul "المنتج : صبغات سي سي كناري 606 عبوة 40 ملي الكمية : السعر : 8.6 الضريبه : 0.000…" at bounding box center [242, 238] width 374 height 20
drag, startPoint x: 305, startPoint y: 226, endPoint x: 358, endPoint y: 232, distance: 53.9
click at [358, 232] on ul "المنتج : صبغات سي سي كناري 606 عبوة 40 ملي الكمية : 10 السعر : 8.6 الضريبه : 12…" at bounding box center [242, 238] width 374 height 20
drag, startPoint x: 295, startPoint y: 222, endPoint x: 370, endPoint y: 229, distance: 75.1
click at [365, 228] on ul "المنتج : صبغات سي سي كناري 606 عبوة 40 ملي الكمية : 9 السعر : 8.6 الضريبه : 10.…" at bounding box center [242, 238] width 374 height 20
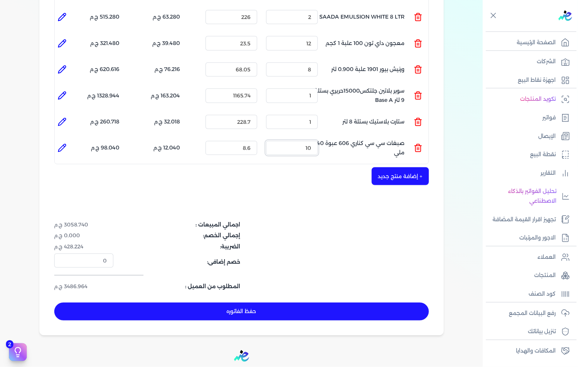
scroll to position [303, 0]
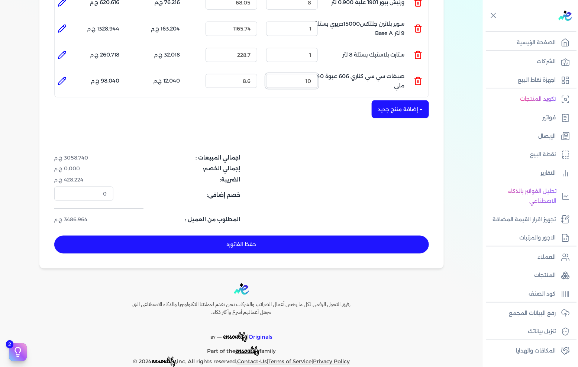
type input "10"
click at [347, 236] on button "حفظ الفاتوره" at bounding box center [241, 245] width 375 height 18
type input "[DATE]"
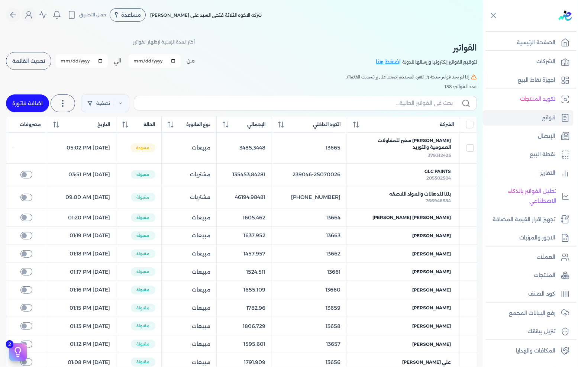
click at [37, 65] on button "تحديث القائمة" at bounding box center [28, 61] width 45 height 18
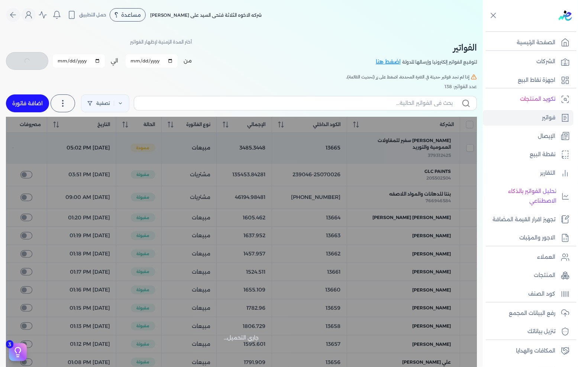
checkbox input "false"
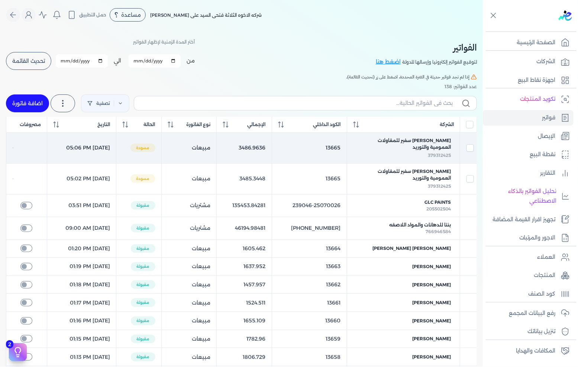
click at [473, 142] on td at bounding box center [468, 147] width 17 height 31
checkbox input "true"
checkbox input "false"
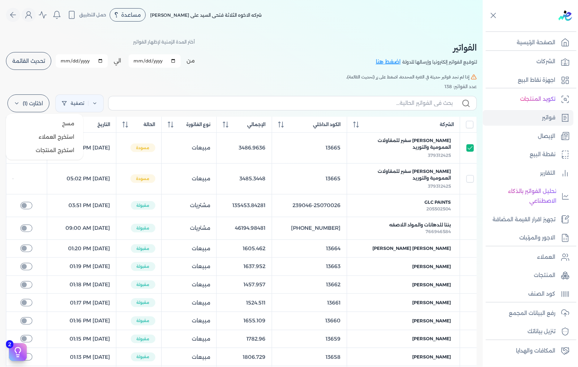
click at [19, 105] on icon at bounding box center [17, 103] width 6 height 6
click at [65, 122] on span "مسح" at bounding box center [68, 123] width 12 height 7
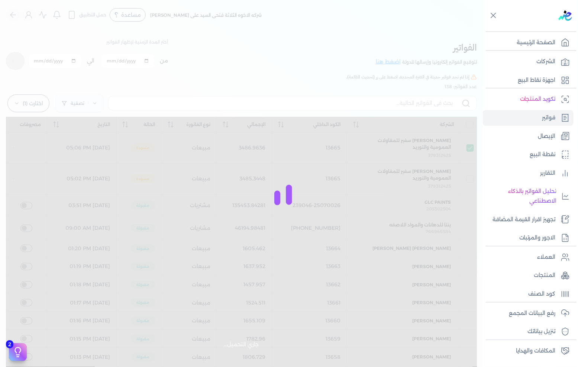
checkbox input "false"
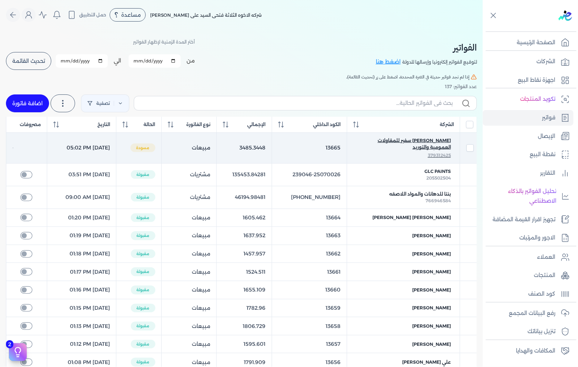
click at [421, 146] on span "[PERSON_NAME] سفير للمقاولات العمومية والتوريد" at bounding box center [403, 143] width 95 height 13
checkbox input "true"
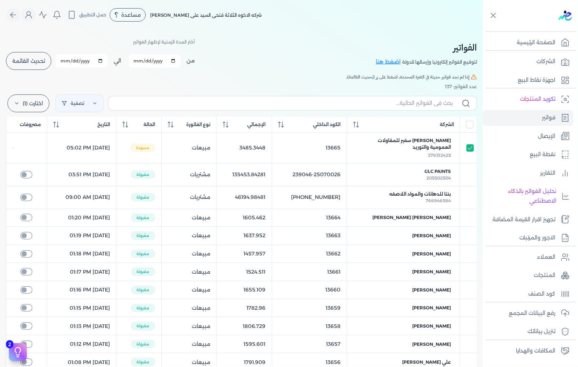
select select "EGP"
select select "B"
select select "EGS"
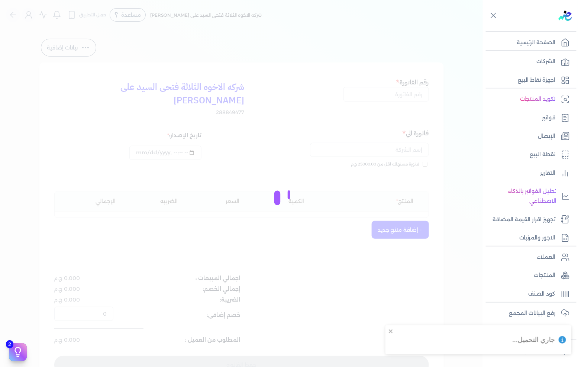
type input "13665"
type input "[PERSON_NAME] سفير للمقاولات العمومية والتوريد"
type input "[DATE]T17:02:56"
type input "[DATE]"
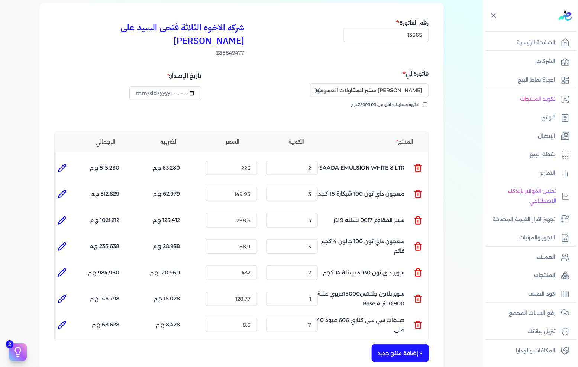
scroll to position [83, 0]
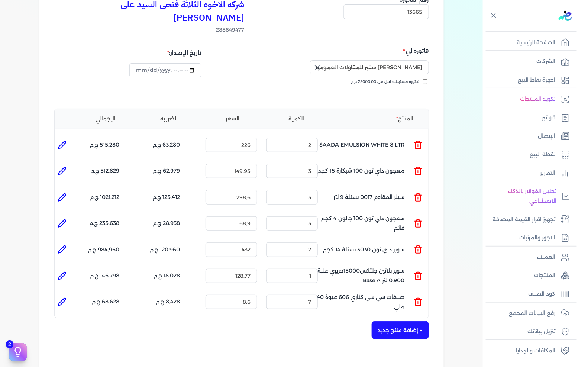
click at [64, 141] on icon at bounding box center [62, 145] width 9 height 9
type input "SAADA EMULSION WHITE 8 LTR"
type input "226"
type input "2"
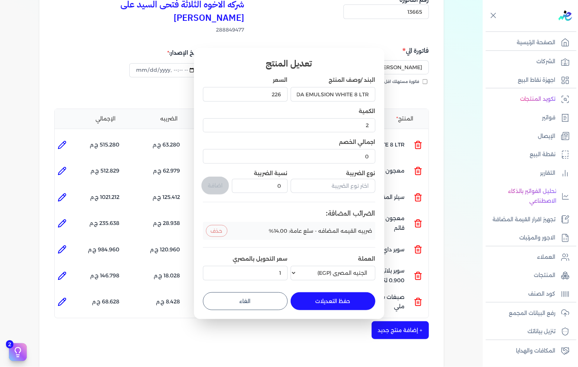
click at [250, 296] on button "الغاء" at bounding box center [245, 301] width 85 height 18
type input "0"
type input "1"
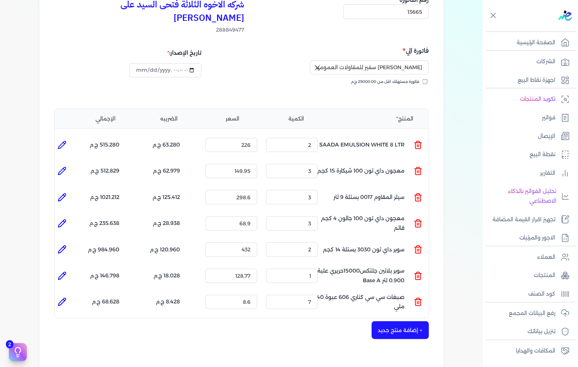
click at [62, 167] on icon at bounding box center [62, 171] width 9 height 9
type input "معجون داي تون 100 شيكارة 15 كجم"
type input "149.95"
type input "3"
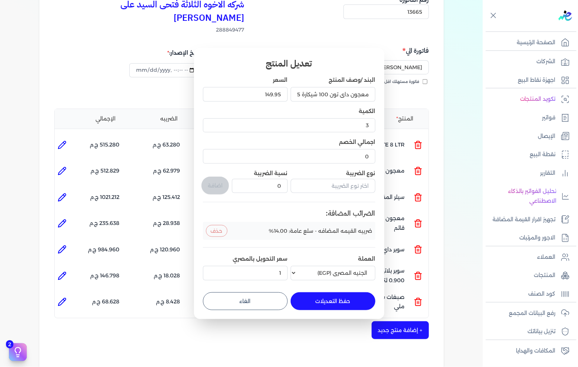
click at [259, 300] on button "الغاء" at bounding box center [245, 301] width 85 height 18
type input "0"
type input "1"
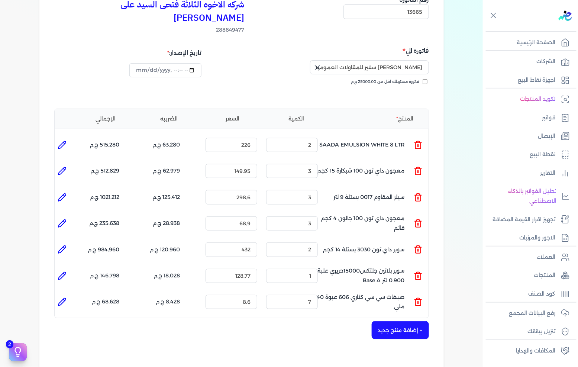
click at [68, 190] on li at bounding box center [62, 197] width 15 height 15
type input "سيلر المقاوم 0017 بستلة 9 لتر"
type input "298.6"
type input "3"
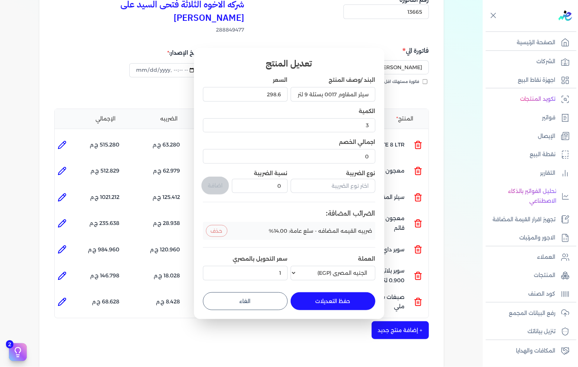
click at [266, 295] on button "الغاء" at bounding box center [245, 301] width 85 height 18
type input "0"
type input "1"
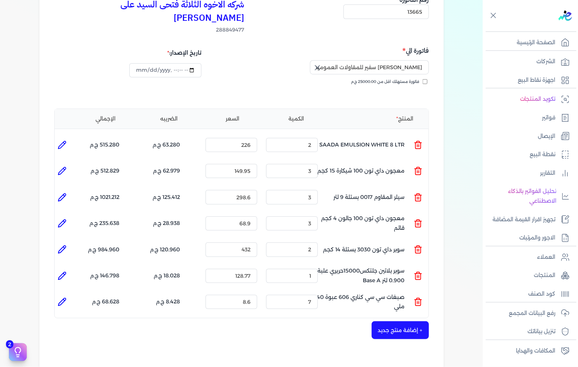
click at [70, 216] on li at bounding box center [62, 223] width 15 height 15
type input "معجون داي تون 100 جالون 4 كجم قائم"
type input "68.9"
type input "3"
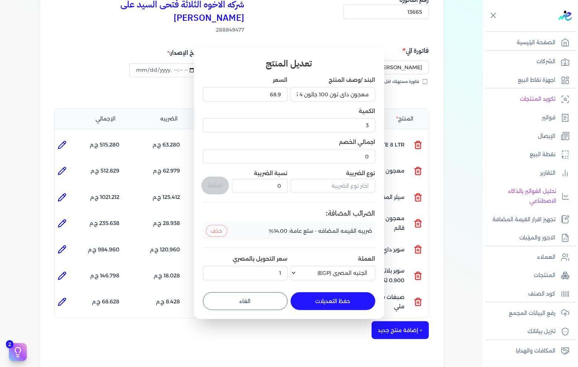
click at [260, 299] on button "الغاء" at bounding box center [245, 301] width 85 height 18
type input "0"
type input "1"
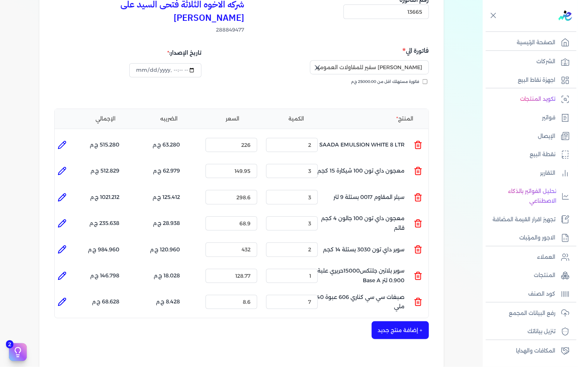
click at [67, 245] on icon at bounding box center [62, 249] width 9 height 9
type input "سوبر داي تون 3030 بستلة 14 كجم"
type input "432"
type input "2"
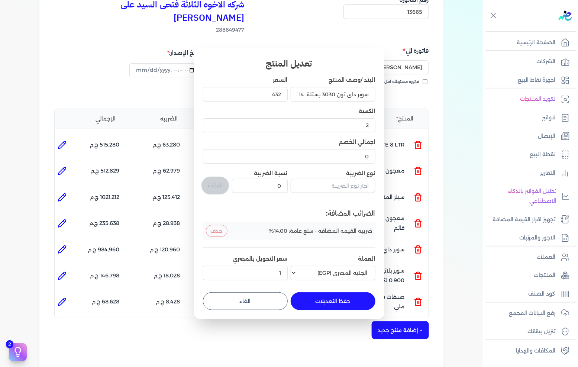
click at [263, 297] on button "الغاء" at bounding box center [245, 301] width 85 height 18
type input "0"
type input "1"
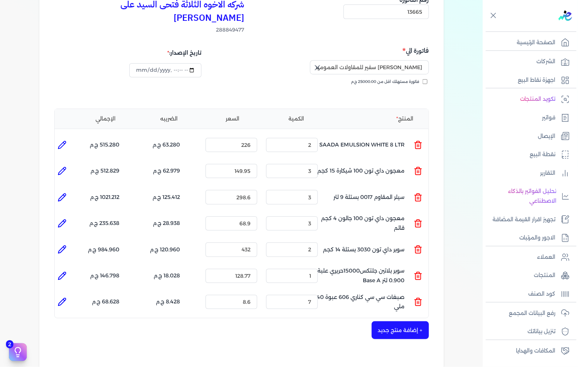
click at [66, 268] on li at bounding box center [62, 275] width 15 height 15
type input "سوبر بلاتين جلتكس15000حريري علبة 0.900 لتر Base A"
type input "128.77"
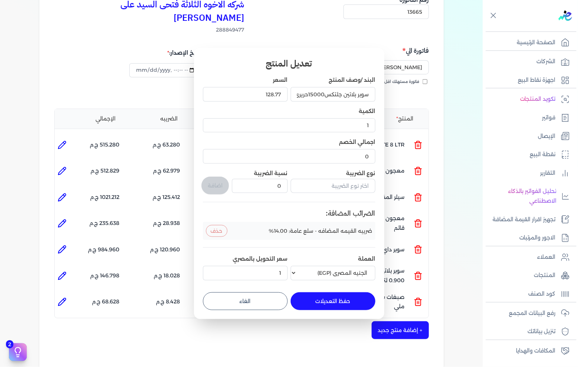
click at [244, 296] on button "الغاء" at bounding box center [245, 301] width 85 height 18
type input "0"
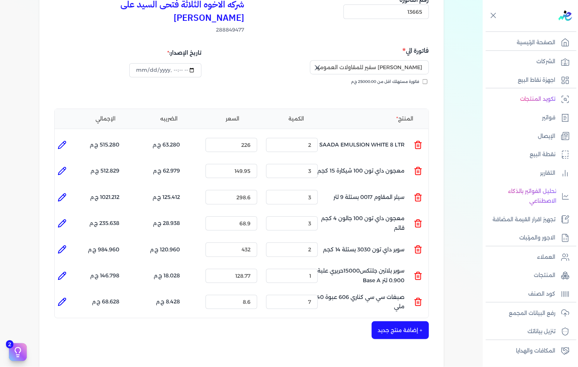
click at [68, 294] on li at bounding box center [62, 301] width 15 height 15
type input "صبغات سي سي كناري 606 عبوة 40 ملي"
type input "8.6"
type input "7"
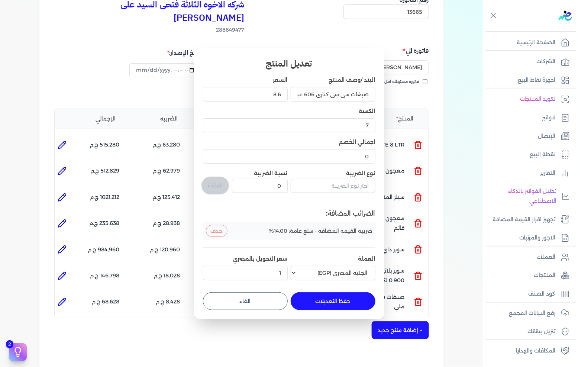
click at [245, 303] on button "الغاء" at bounding box center [245, 301] width 85 height 18
type input "0"
type input "1"
